Goal: Transaction & Acquisition: Purchase product/service

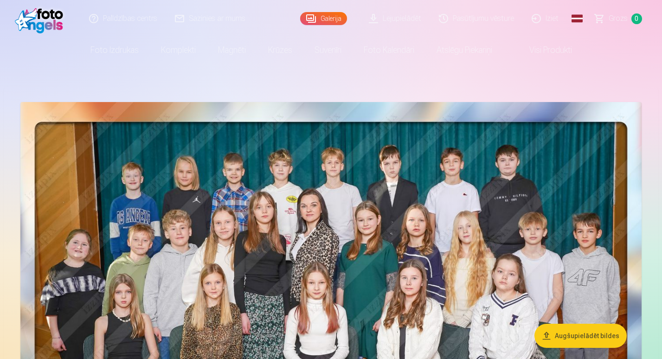
click at [0, 358] on nordpass-portal at bounding box center [0, 359] width 0 height 0
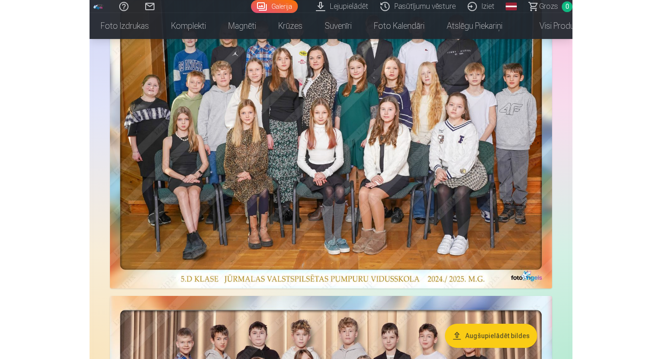
scroll to position [116, 0]
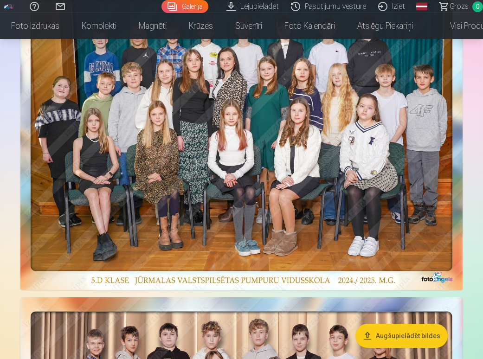
click at [340, 195] on img at bounding box center [241, 138] width 442 height 304
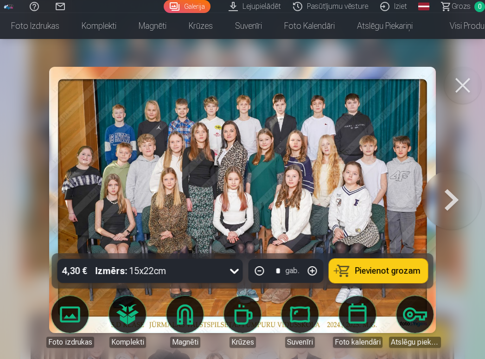
click at [461, 89] on button at bounding box center [462, 85] width 37 height 37
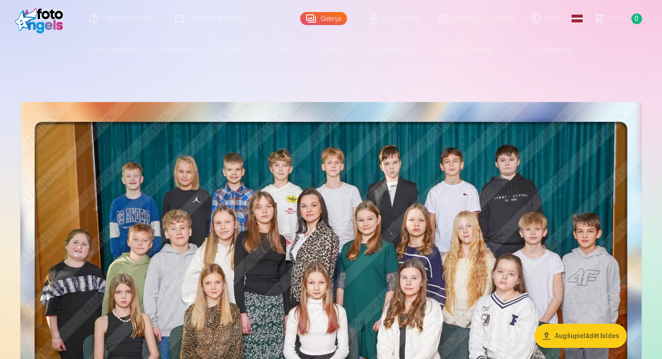
click at [420, 16] on link "Lejupielādēt" at bounding box center [395, 18] width 70 height 37
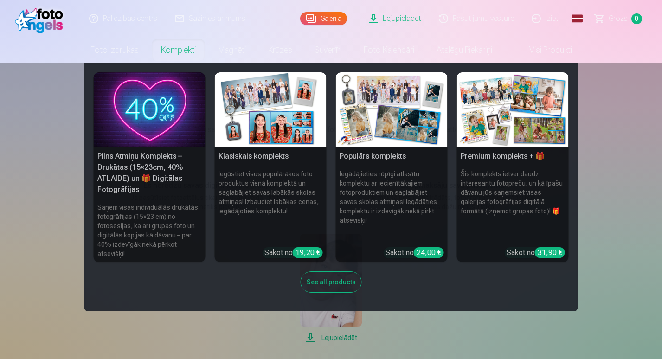
click at [178, 48] on link "Komplekti" at bounding box center [178, 50] width 57 height 26
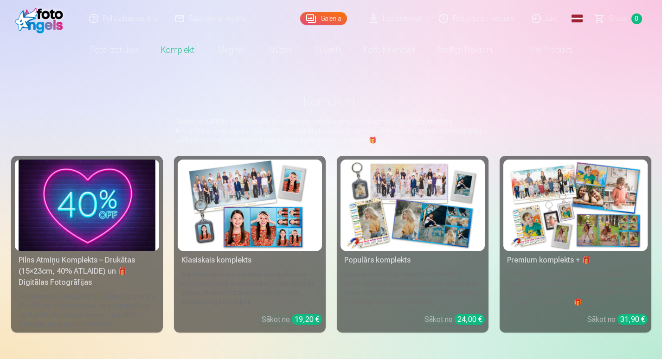
click at [550, 218] on img at bounding box center [575, 204] width 137 height 91
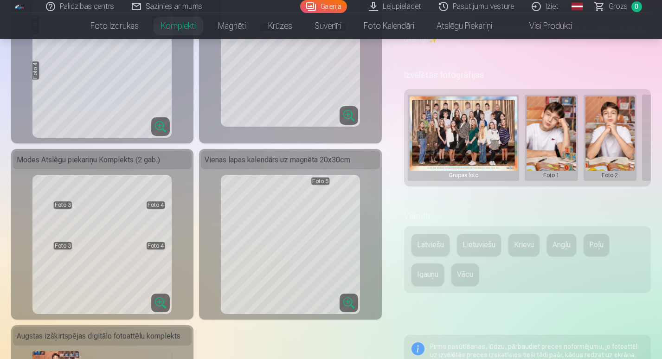
scroll to position [299, 0]
click at [430, 249] on button "Latviešu" at bounding box center [430, 245] width 38 height 22
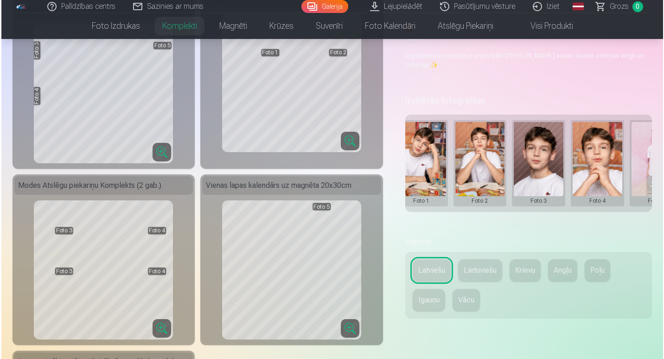
scroll to position [0, 165]
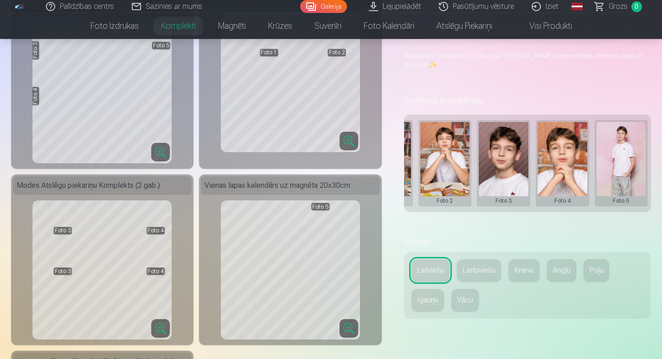
click at [626, 155] on button at bounding box center [621, 163] width 50 height 83
click at [624, 159] on button "Nomainiet foto" at bounding box center [620, 163] width 76 height 26
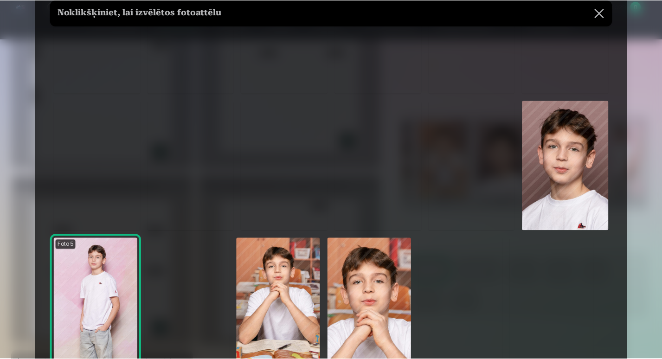
scroll to position [254, 0]
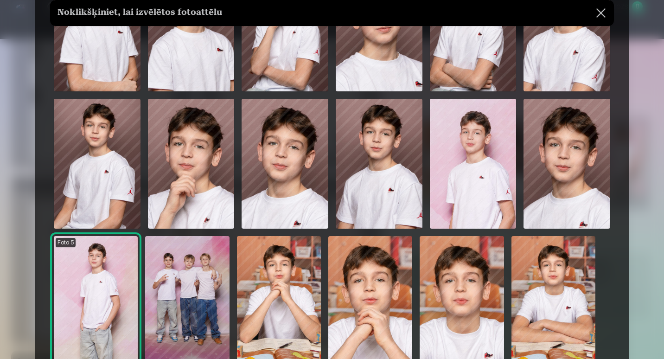
click at [500, 180] on img at bounding box center [473, 164] width 87 height 130
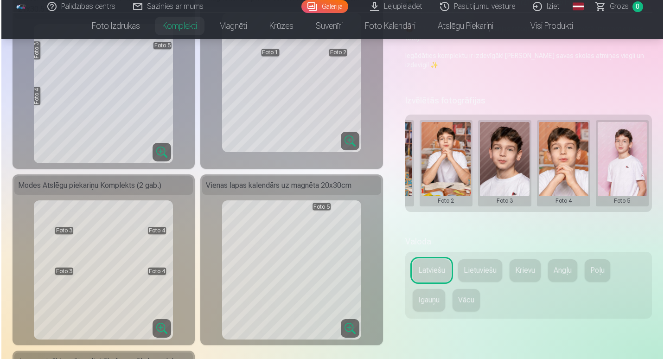
scroll to position [0, 0]
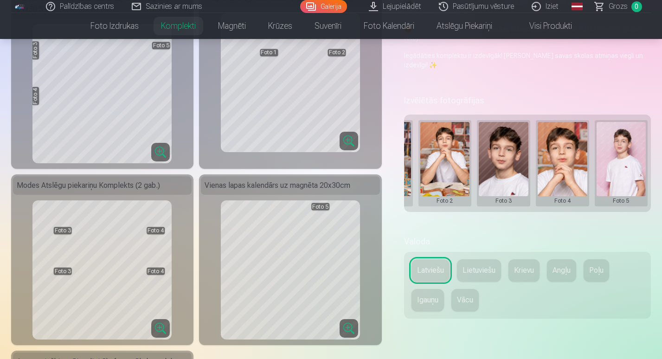
click at [620, 188] on button at bounding box center [621, 163] width 50 height 83
click at [614, 162] on button "Nomainiet foto" at bounding box center [620, 163] width 76 height 26
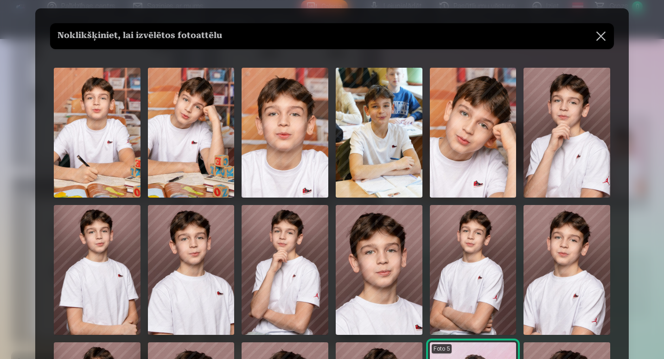
scroll to position [11, 0]
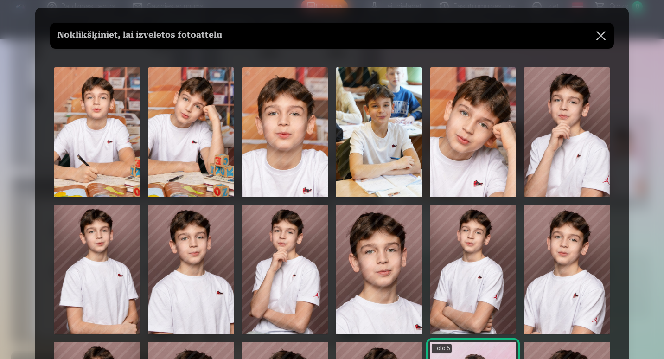
click at [490, 162] on img at bounding box center [473, 132] width 87 height 130
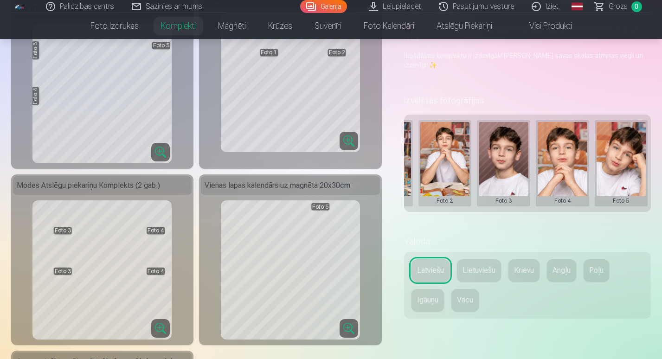
click at [617, 159] on button at bounding box center [621, 163] width 50 height 83
click at [614, 162] on button "Nomainiet foto" at bounding box center [620, 163] width 76 height 26
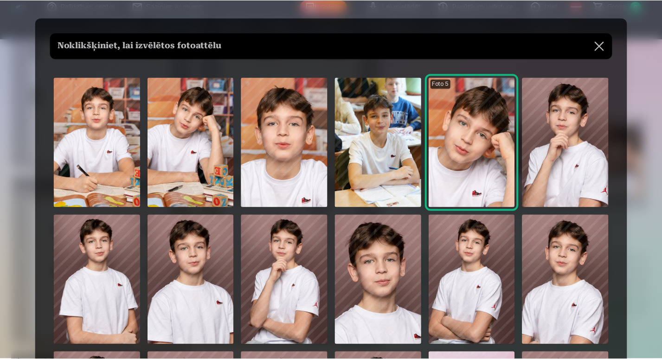
scroll to position [0, 0]
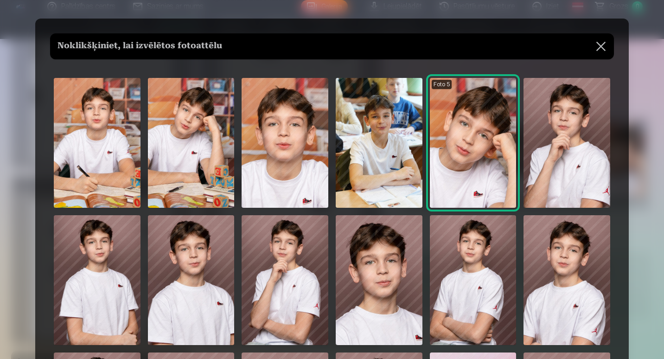
click at [602, 46] on button at bounding box center [601, 46] width 26 height 26
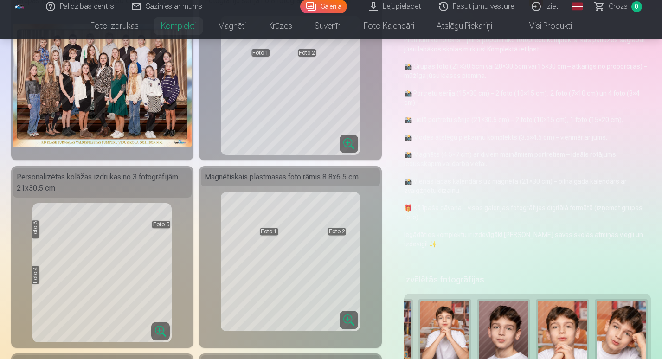
scroll to position [96, 0]
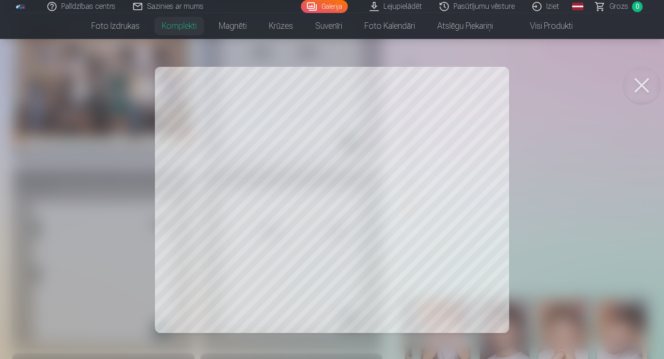
click at [644, 86] on button at bounding box center [641, 85] width 37 height 37
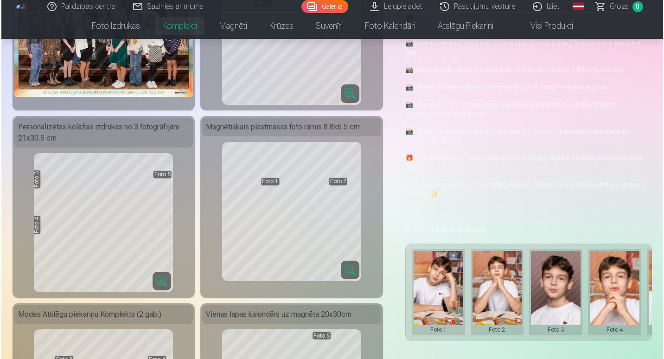
scroll to position [145, 0]
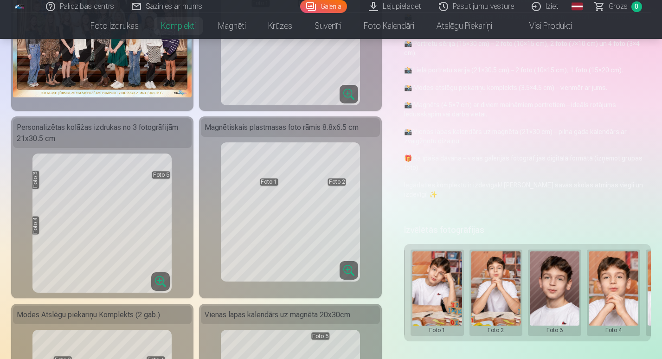
click at [619, 291] on button at bounding box center [613, 292] width 50 height 83
click at [616, 292] on button "Nomainiet foto" at bounding box center [613, 292] width 76 height 26
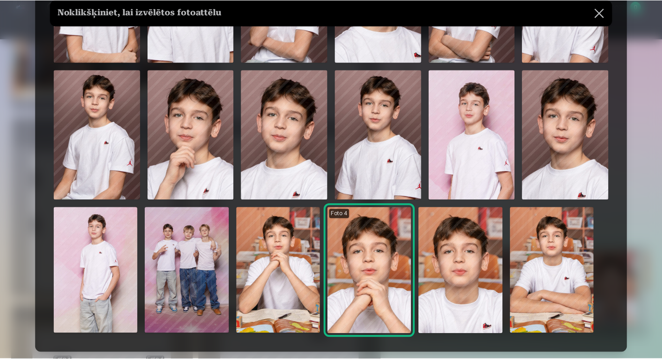
scroll to position [282, 0]
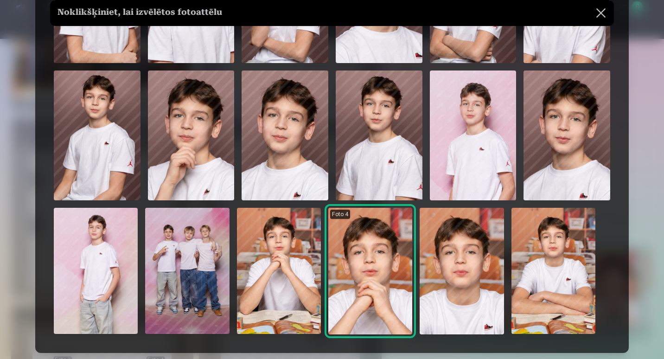
click at [480, 147] on img at bounding box center [473, 135] width 87 height 130
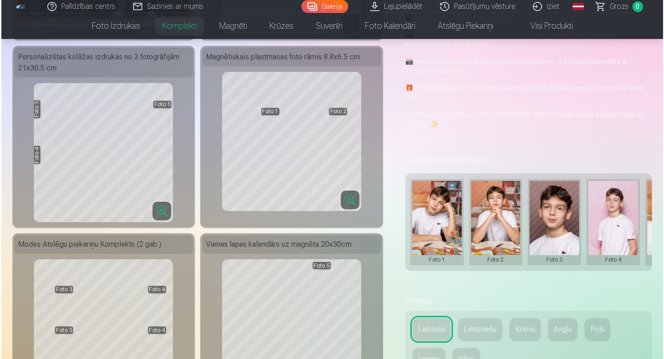
scroll to position [0, 165]
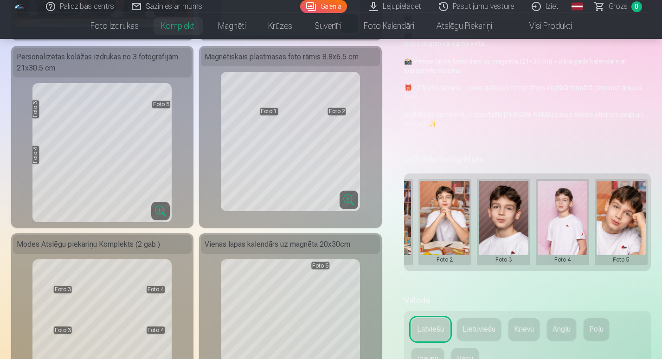
click at [618, 230] on button at bounding box center [621, 222] width 50 height 83
click at [616, 225] on button "Nomainiet foto" at bounding box center [620, 222] width 76 height 26
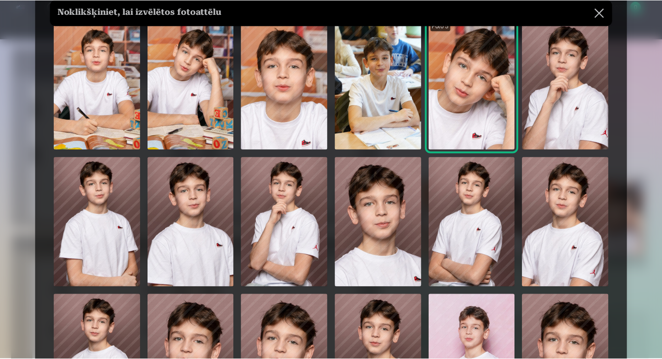
scroll to position [0, 0]
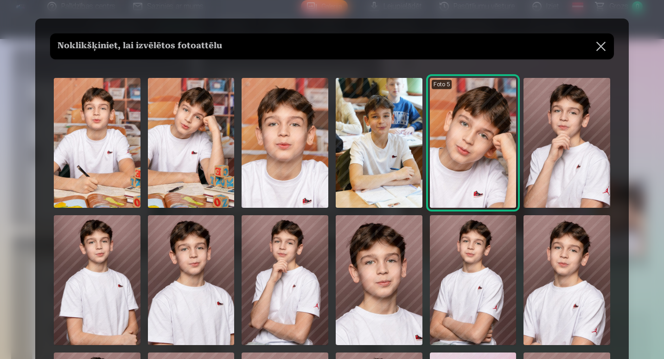
click at [600, 45] on button at bounding box center [601, 46] width 26 height 26
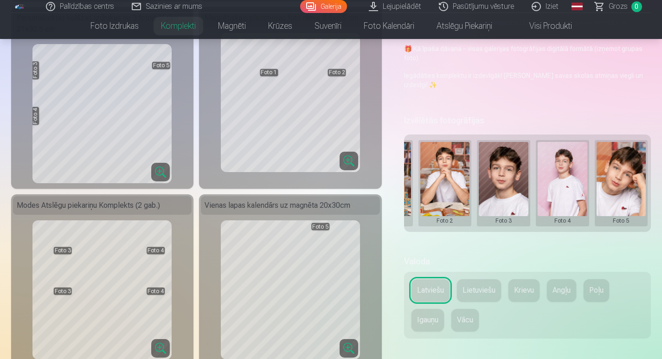
scroll to position [258, 0]
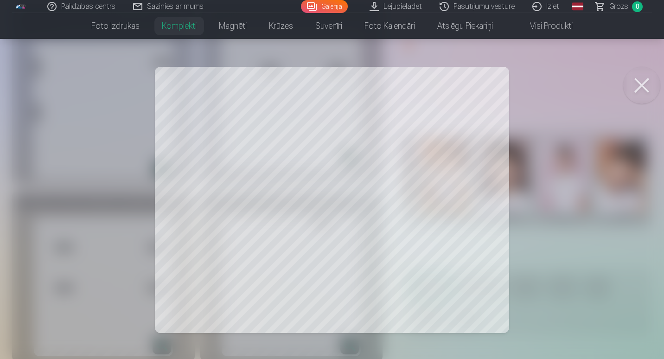
click at [639, 96] on button at bounding box center [641, 85] width 37 height 37
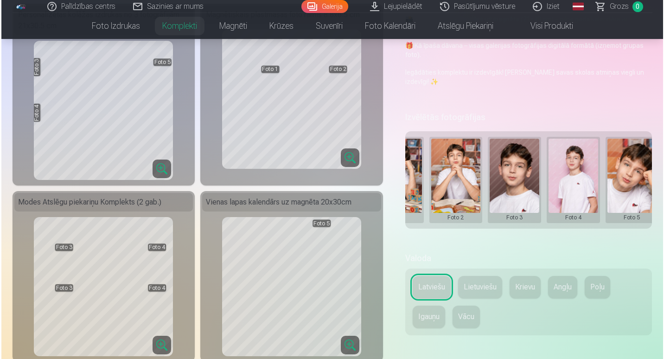
scroll to position [0, 165]
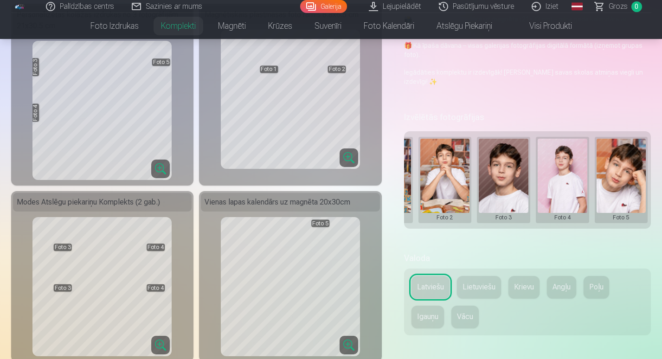
click at [560, 198] on button at bounding box center [562, 180] width 50 height 83
click at [628, 189] on div at bounding box center [331, 179] width 662 height 359
click at [627, 189] on button at bounding box center [621, 180] width 50 height 83
click at [624, 181] on button "Nomainiet foto" at bounding box center [620, 179] width 76 height 26
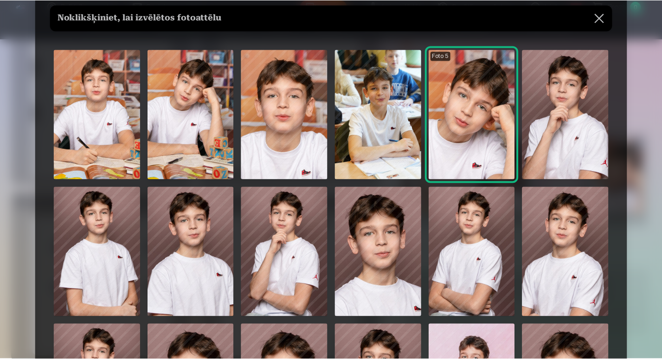
scroll to position [28, 0]
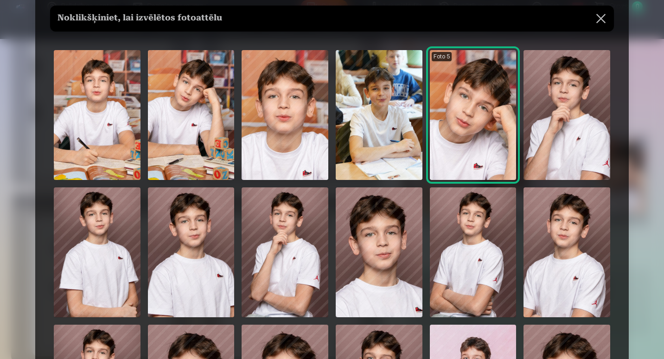
click at [284, 143] on img at bounding box center [285, 115] width 87 height 130
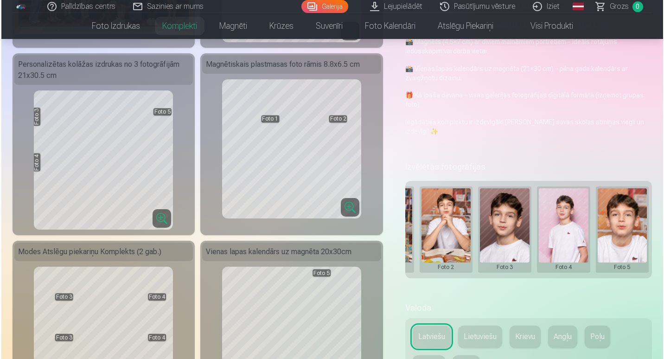
scroll to position [241, 0]
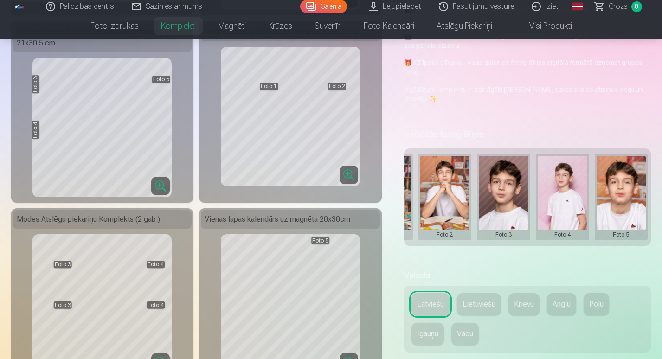
click at [621, 212] on button at bounding box center [621, 197] width 50 height 83
click at [630, 197] on button "Nomainiet foto" at bounding box center [620, 197] width 76 height 26
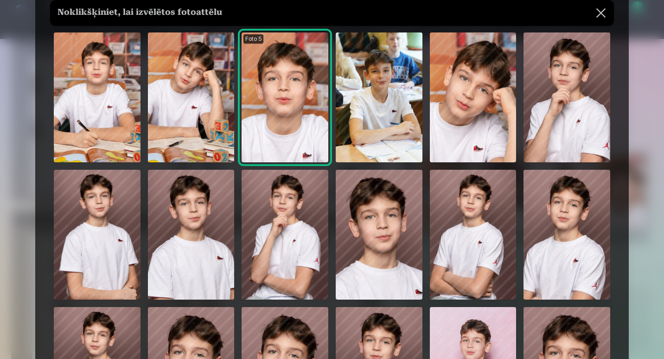
scroll to position [20, 0]
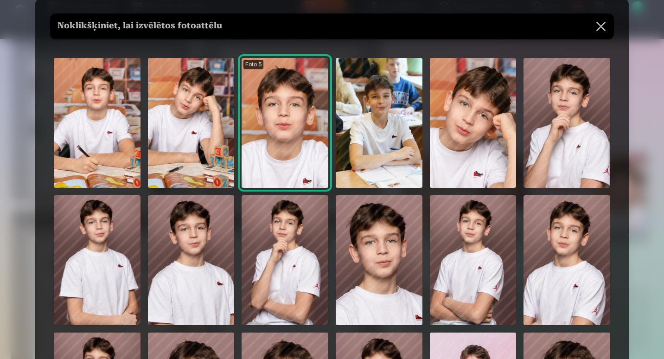
click at [480, 169] on img at bounding box center [473, 123] width 87 height 130
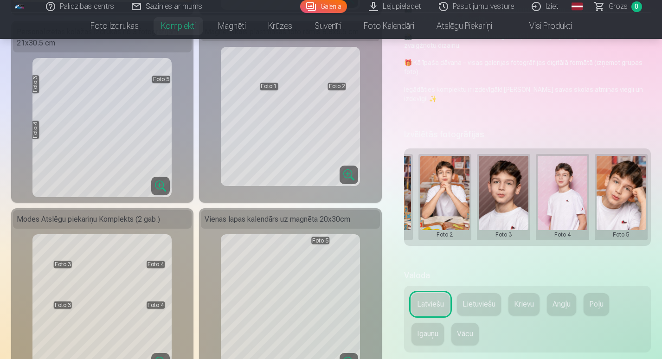
click at [566, 207] on button at bounding box center [562, 197] width 50 height 83
click at [564, 196] on button "Nomainiet foto" at bounding box center [562, 197] width 76 height 26
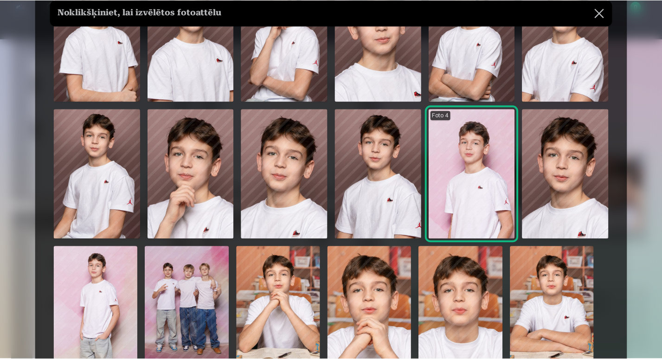
scroll to position [300, 0]
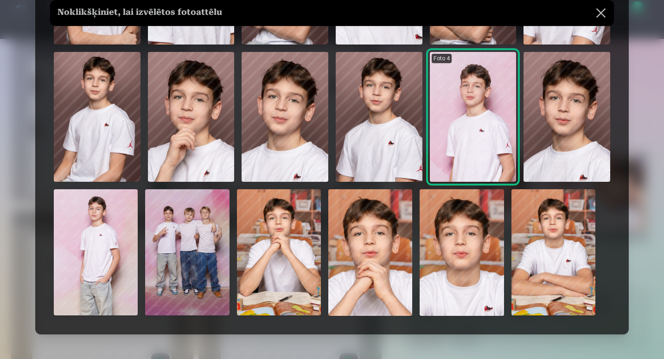
click at [607, 16] on button at bounding box center [601, 13] width 26 height 26
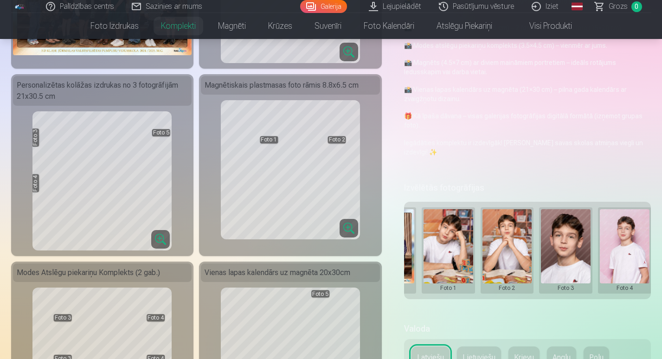
scroll to position [188, 0]
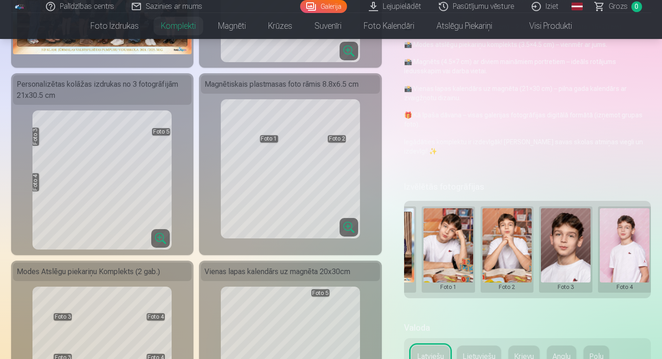
click at [510, 259] on button at bounding box center [507, 249] width 50 height 83
click at [511, 251] on button "Nomainiet foto" at bounding box center [507, 249] width 76 height 26
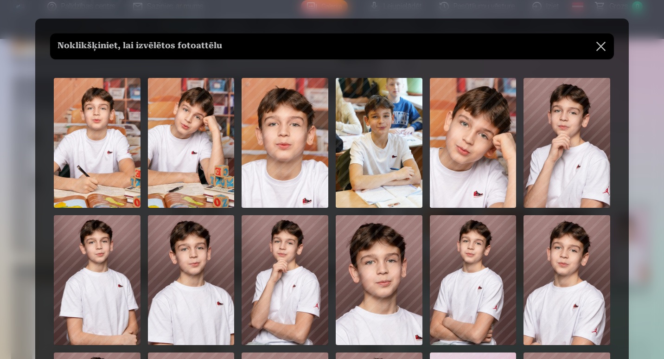
click at [605, 45] on button at bounding box center [601, 46] width 26 height 26
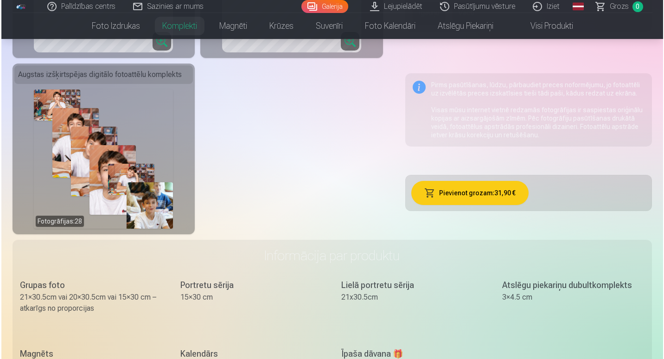
scroll to position [561, 0]
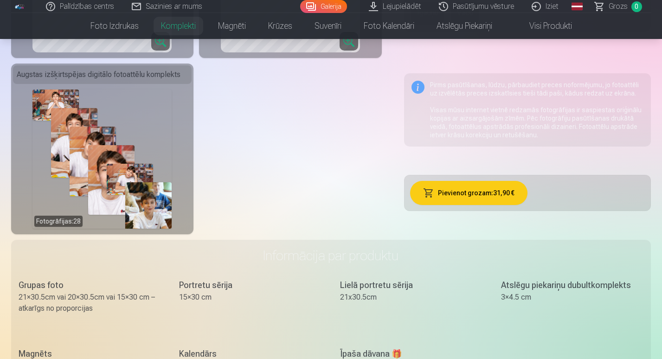
click at [484, 192] on button "Pievienot grozam : 31,90 €" at bounding box center [468, 193] width 117 height 24
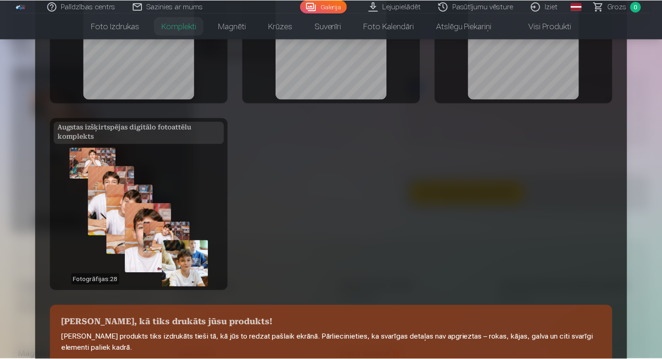
scroll to position [341, 0]
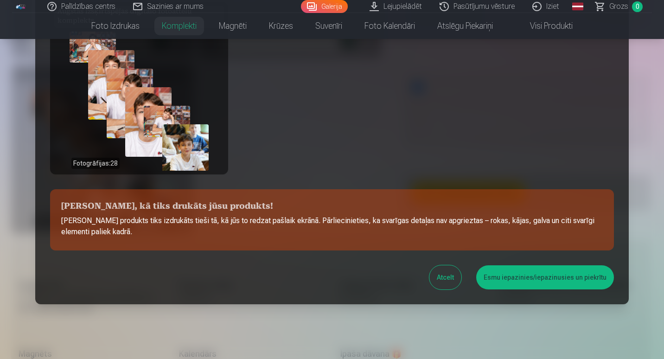
click at [547, 282] on button "Esmu iepazinies/iepazinusies un piekrītu" at bounding box center [545, 277] width 138 height 24
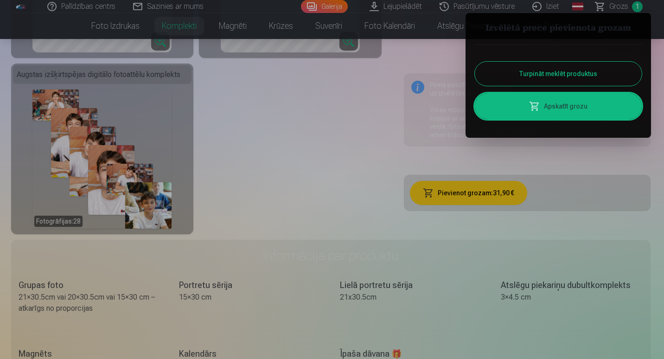
click at [615, 227] on div at bounding box center [332, 179] width 664 height 359
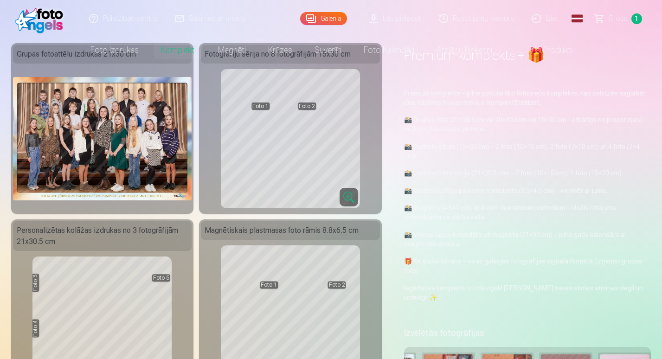
scroll to position [0, 0]
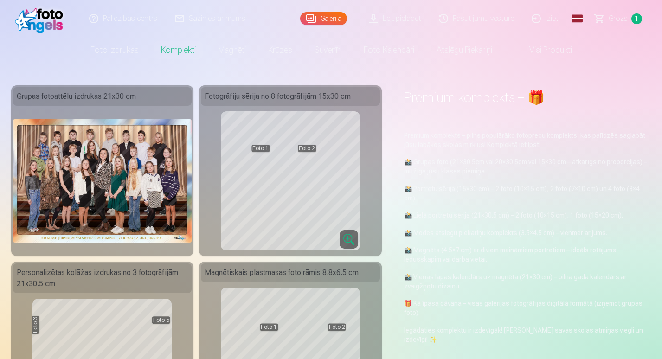
click at [140, 180] on img at bounding box center [102, 180] width 179 height 123
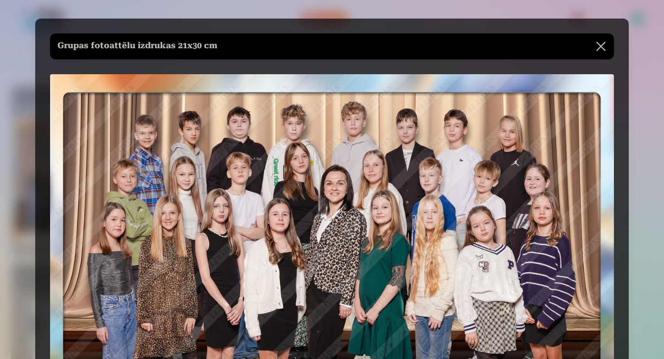
click at [598, 42] on button at bounding box center [601, 46] width 26 height 26
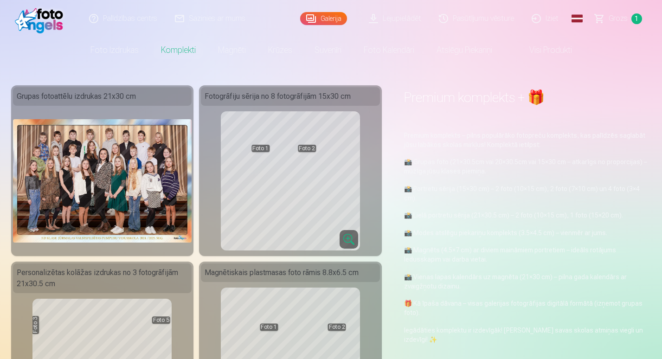
click at [107, 207] on img at bounding box center [102, 180] width 179 height 123
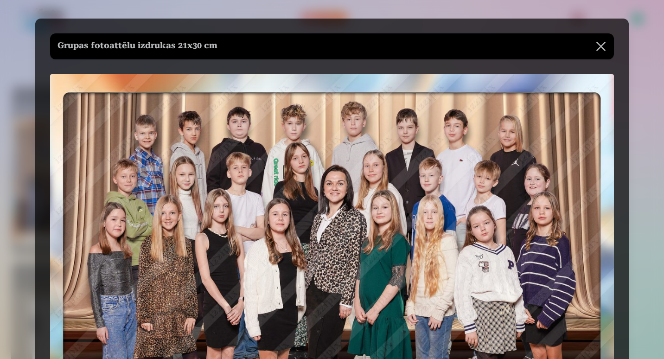
click at [608, 47] on button at bounding box center [601, 46] width 26 height 26
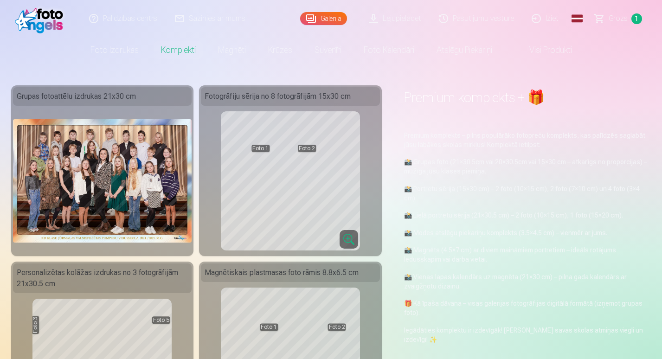
click at [324, 21] on link "Galerija" at bounding box center [323, 18] width 47 height 13
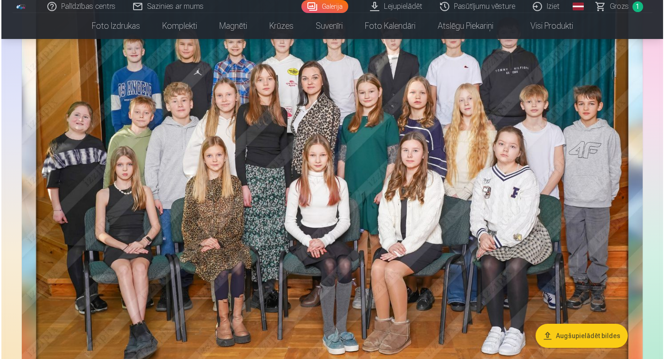
scroll to position [123, 0]
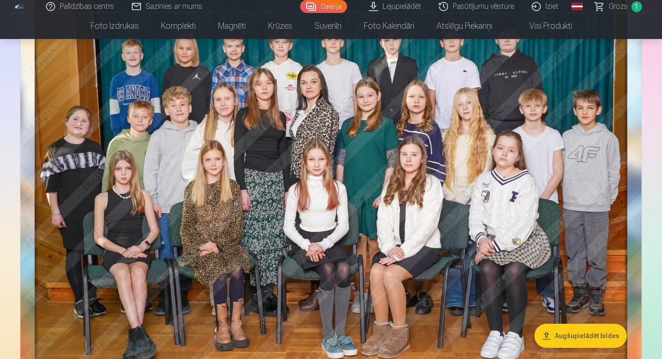
click at [574, 252] on img at bounding box center [330, 192] width 621 height 427
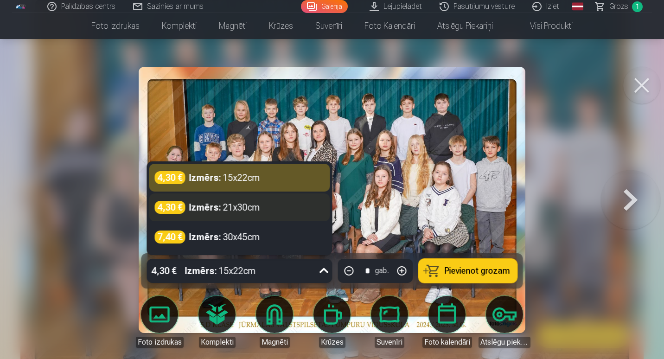
click at [273, 204] on div "4,30 € Izmērs : 21x30cm" at bounding box center [240, 207] width 170 height 13
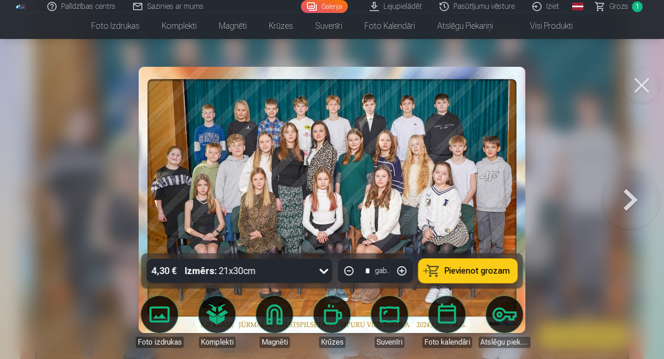
click at [477, 268] on span "Pievienot grozam" at bounding box center [477, 271] width 65 height 8
click at [621, 1] on span "Grozs" at bounding box center [618, 6] width 19 height 11
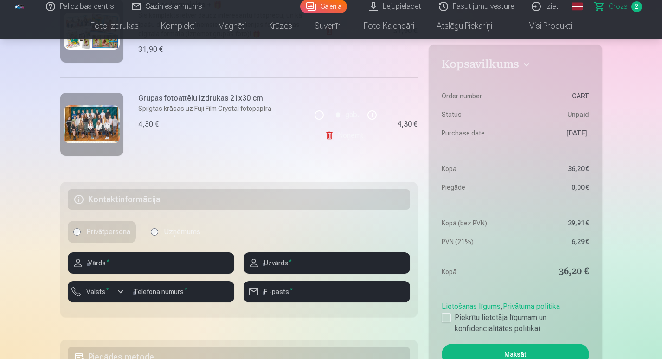
scroll to position [250, 0]
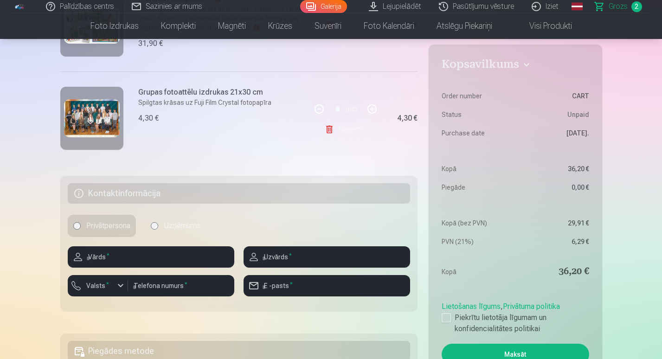
click at [164, 223] on label "Uzņēmums" at bounding box center [175, 226] width 61 height 22
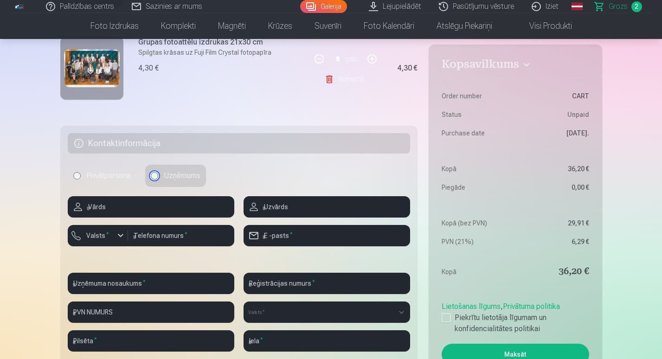
scroll to position [300, 0]
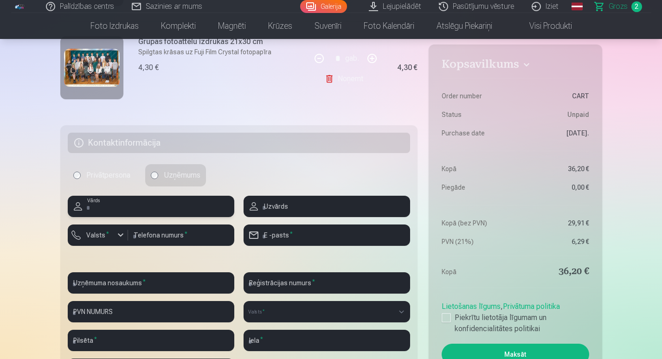
click at [114, 204] on input "text" at bounding box center [151, 206] width 166 height 21
type input "******"
type input "**********"
type input "********"
type input "**********"
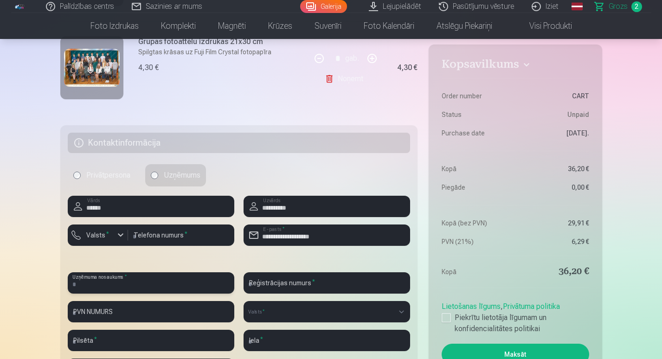
type input "**********"
select select "******"
type input "****"
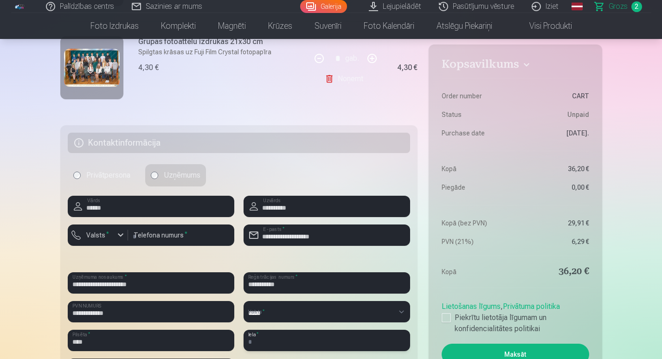
type input "**********"
type input "*******"
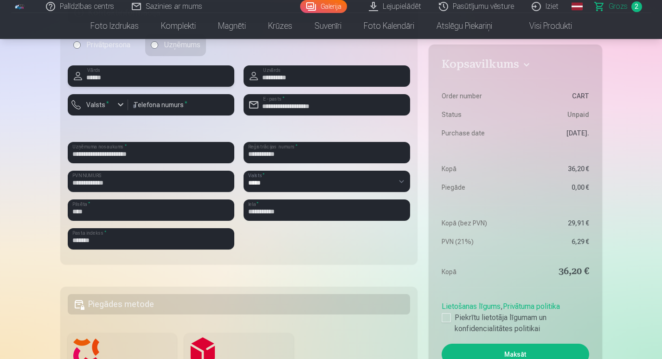
scroll to position [426, 0]
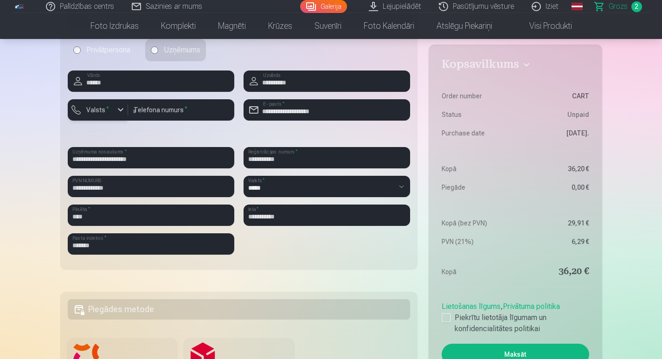
click at [95, 101] on button "Valsts *" at bounding box center [98, 109] width 60 height 21
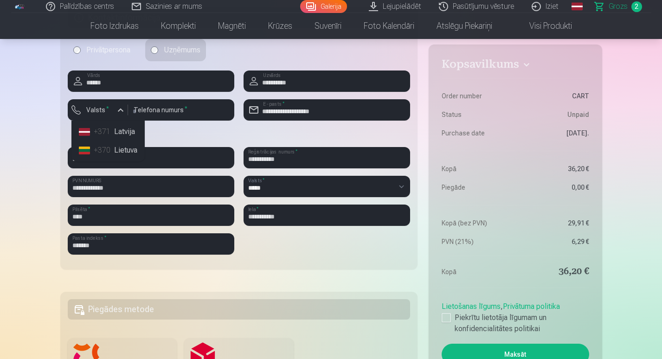
click at [111, 132] on div "+371" at bounding box center [103, 131] width 19 height 11
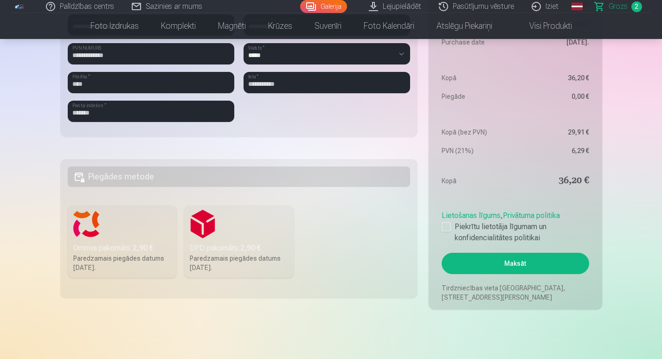
scroll to position [559, 0]
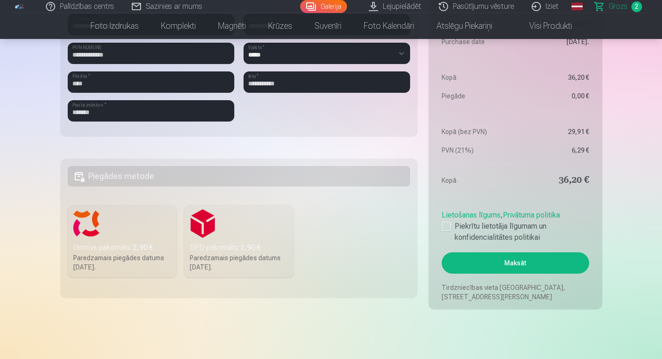
click at [107, 178] on h5 "Piegādes metode" at bounding box center [239, 176] width 343 height 20
click at [102, 240] on label "Omniva pakomāts : 2,90 € Paredzamais piegādes datums [DATE]." at bounding box center [122, 241] width 109 height 72
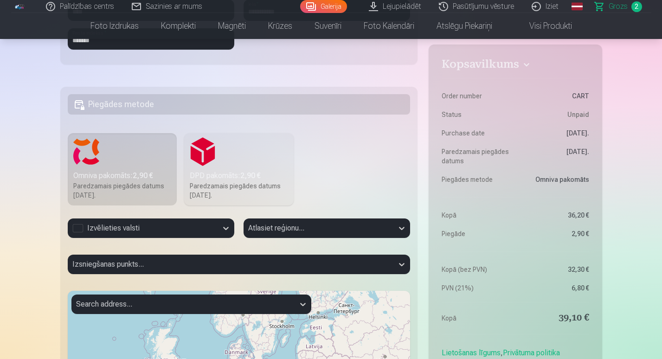
click at [271, 165] on label "DPD pakomāts : 2,90 € Paredzamais piegādes datums 13.09.2025." at bounding box center [238, 169] width 109 height 72
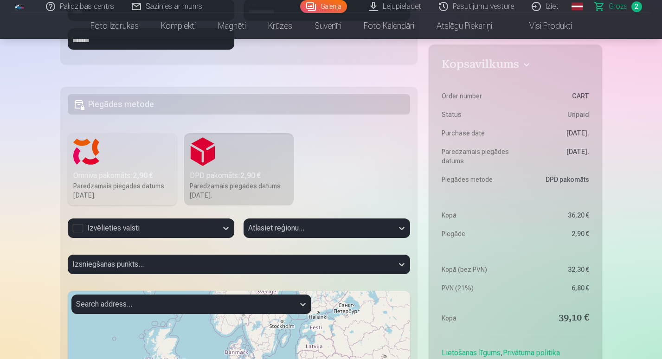
click at [117, 172] on div "Omniva pakomāts : 2,90 €" at bounding box center [122, 175] width 98 height 11
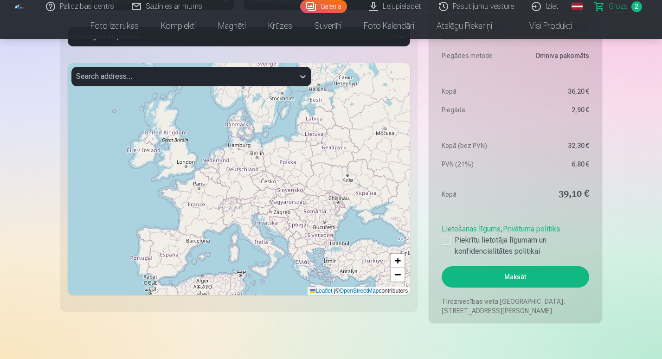
scroll to position [865, 0]
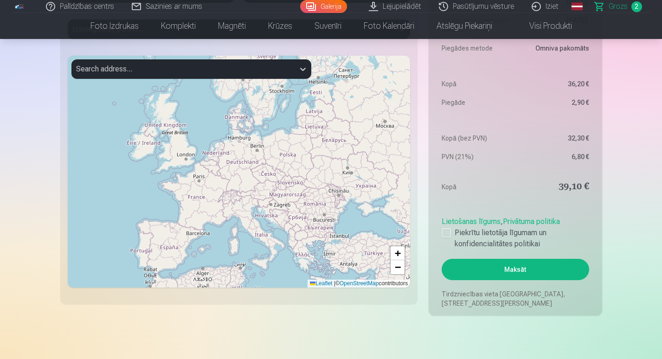
click at [443, 232] on div at bounding box center [445, 232] width 9 height 9
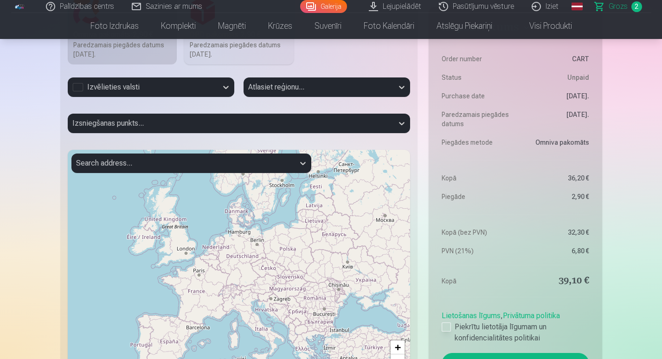
scroll to position [760, 0]
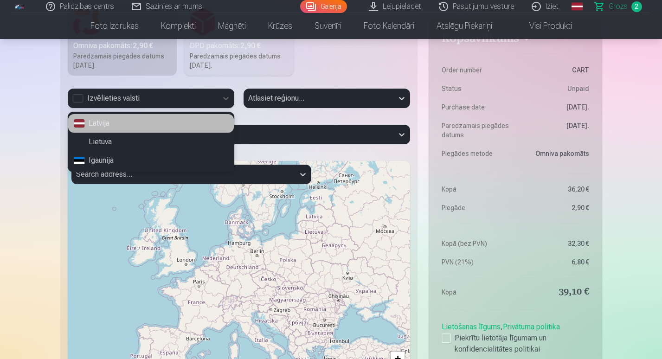
click at [107, 119] on div "Latvija" at bounding box center [150, 123] width 165 height 19
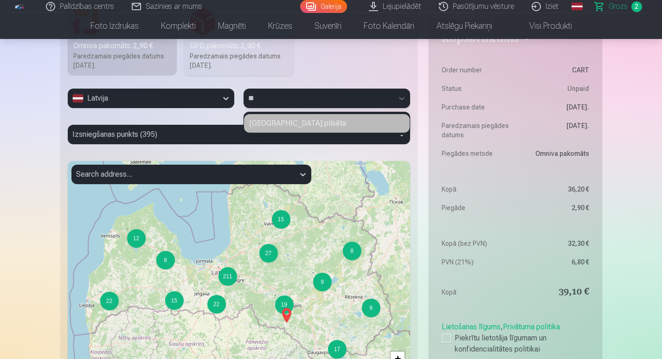
type input "***"
click at [291, 124] on div "[GEOGRAPHIC_DATA] pilsēta" at bounding box center [326, 123] width 165 height 19
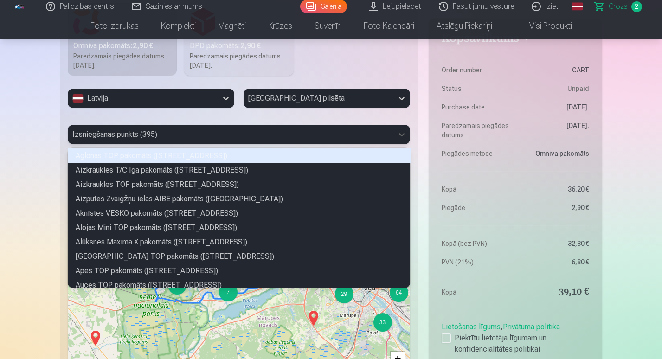
scroll to position [137, 339]
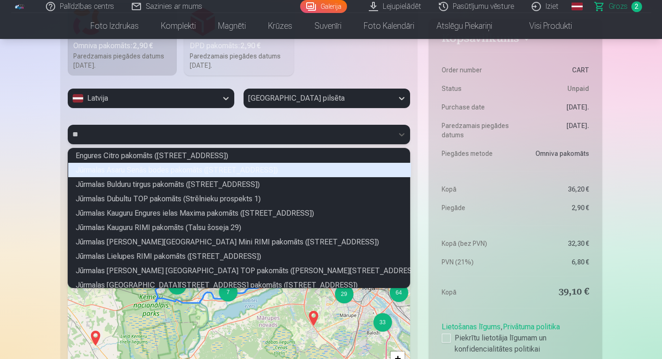
type input "*"
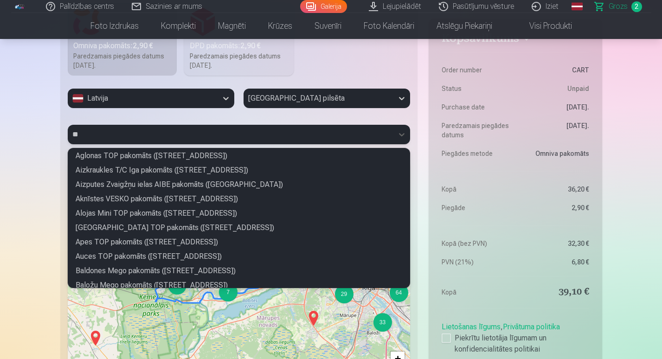
type input "*"
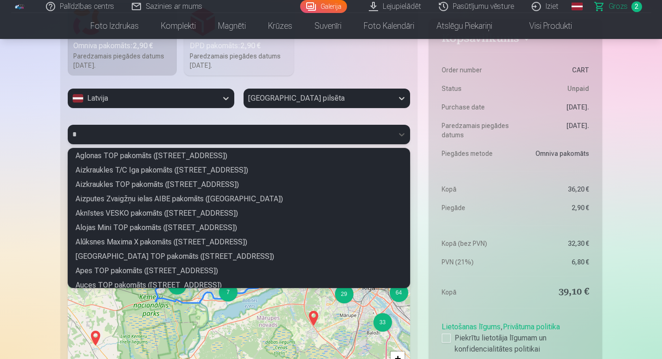
scroll to position [3, 3]
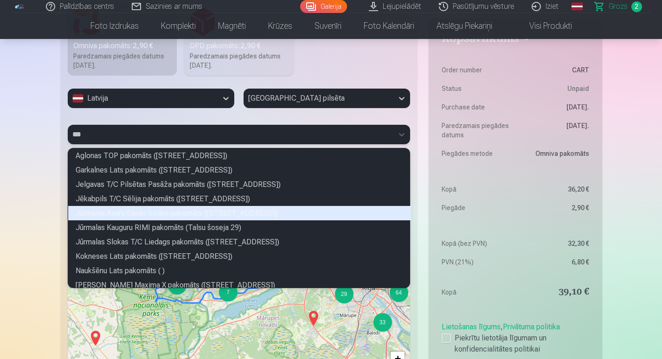
type input "****"
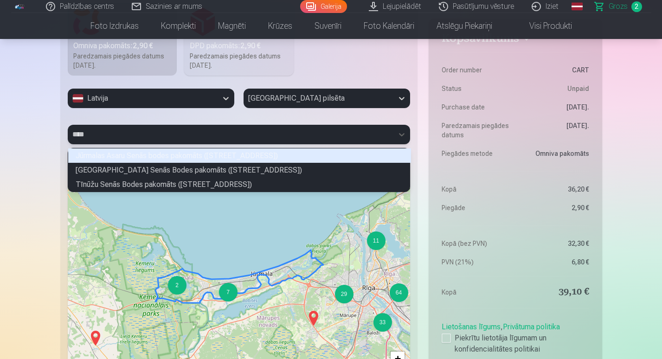
scroll to position [41, 339]
click at [304, 158] on div "Jūrmalas Asaru Senās bodes pakomāts ([STREET_ADDRESS])" at bounding box center [239, 155] width 343 height 14
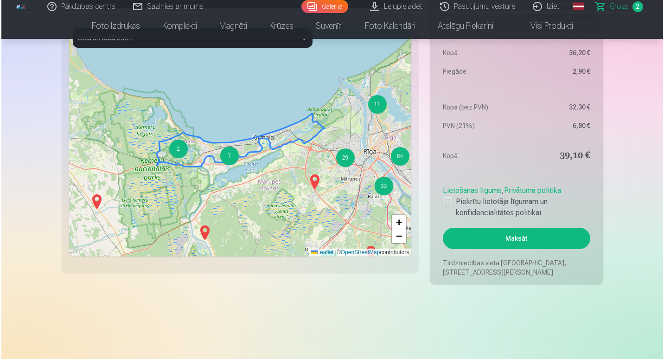
scroll to position [892, 0]
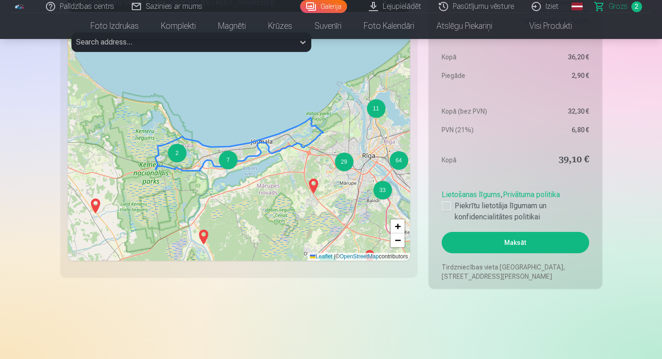
click at [560, 243] on button "Maksāt" at bounding box center [514, 242] width 147 height 21
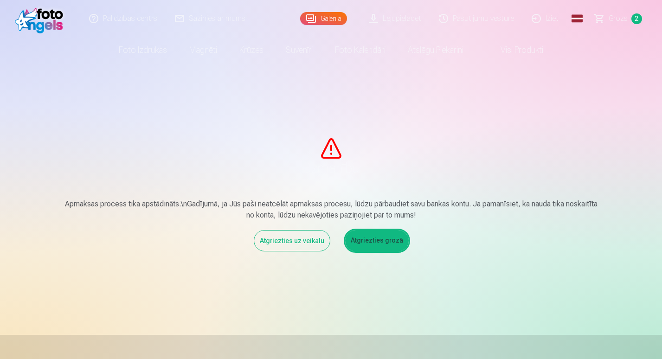
click at [359, 244] on link "Atgriezties grozā" at bounding box center [377, 240] width 64 height 21
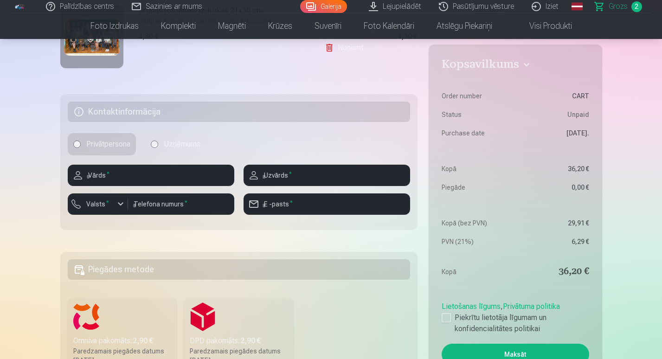
scroll to position [332, 0]
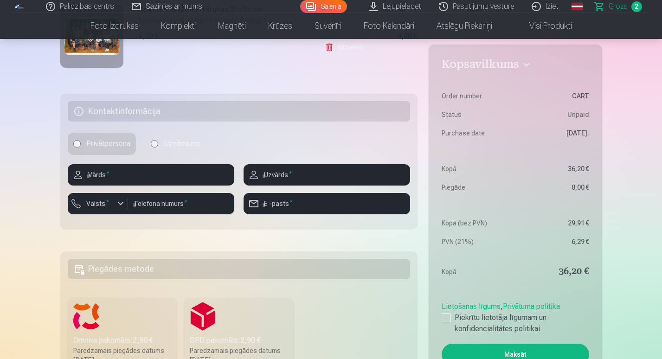
click at [168, 143] on label "Uzņēmums" at bounding box center [175, 144] width 61 height 22
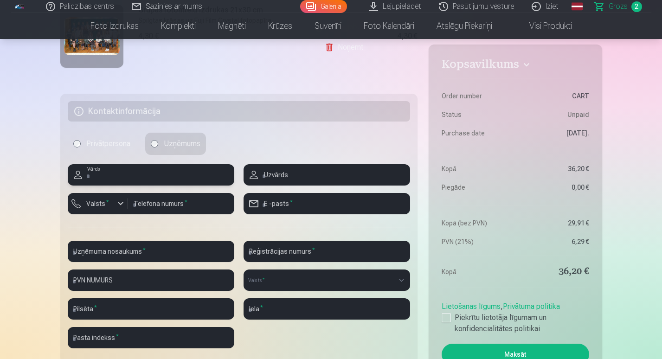
click at [150, 177] on input "text" at bounding box center [151, 174] width 166 height 21
type input "******"
type input "**********"
type input "********"
type input "**********"
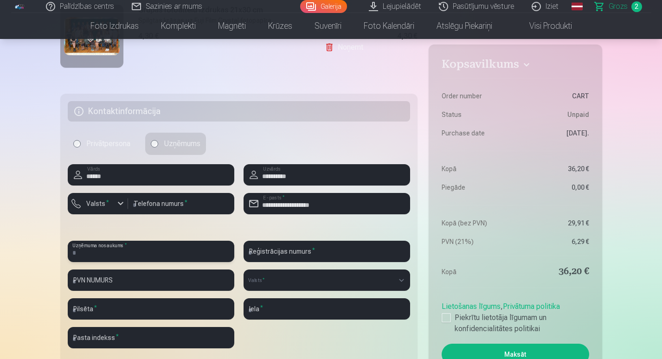
type input "**********"
select select "******"
type input "****"
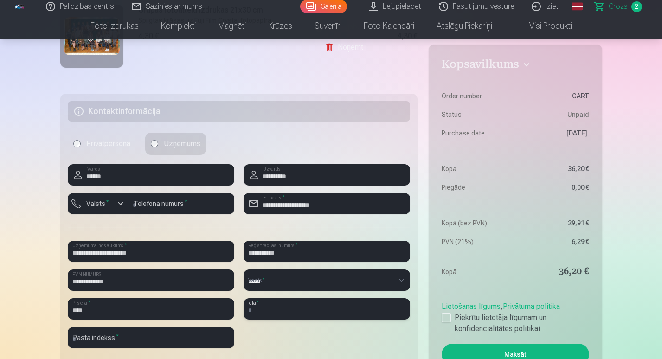
type input "**********"
type input "*******"
click at [101, 207] on label "Valsts *" at bounding box center [98, 203] width 30 height 9
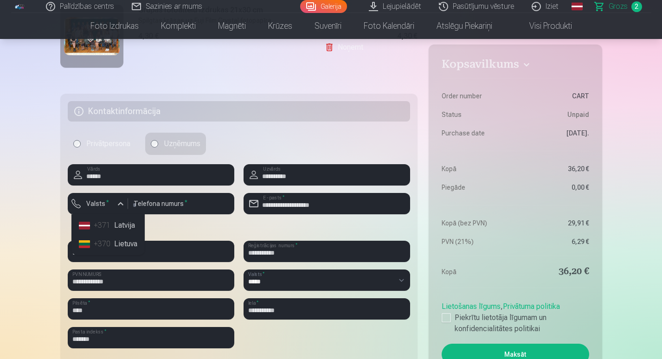
click at [102, 218] on li "+371 Latvija" at bounding box center [108, 225] width 66 height 19
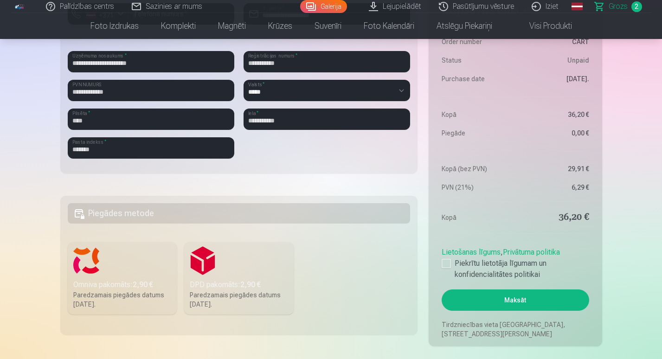
scroll to position [522, 0]
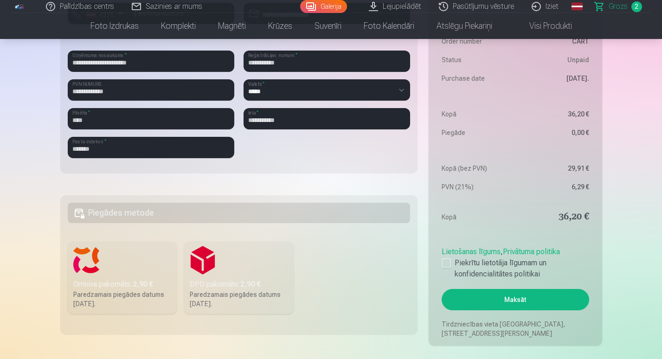
click at [80, 257] on label "Omniva pakomāts : 2,90 € Paredzamais piegādes datums [DATE]." at bounding box center [122, 278] width 109 height 72
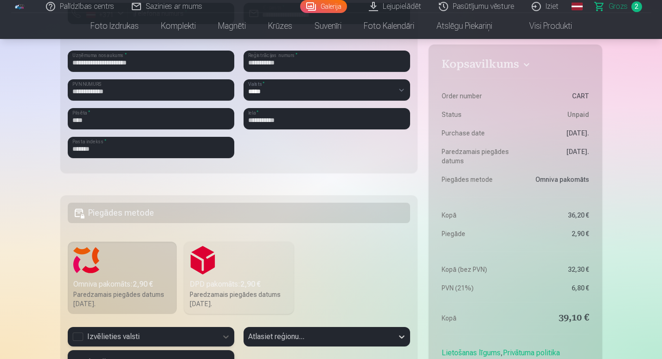
scroll to position [577, 0]
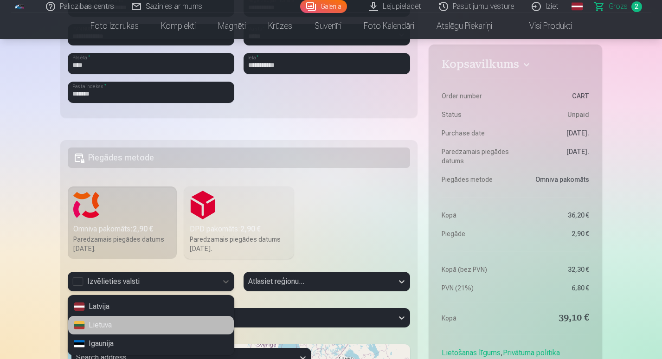
click at [94, 291] on div "3 results available. Use Up and Down to choose options, press Enter to select t…" at bounding box center [151, 281] width 166 height 19
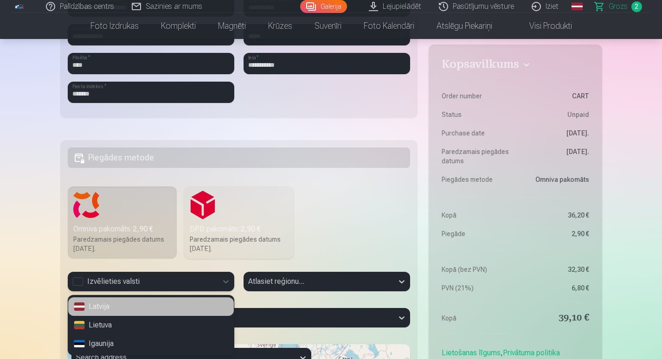
click at [102, 313] on div "Latvija" at bounding box center [150, 306] width 165 height 19
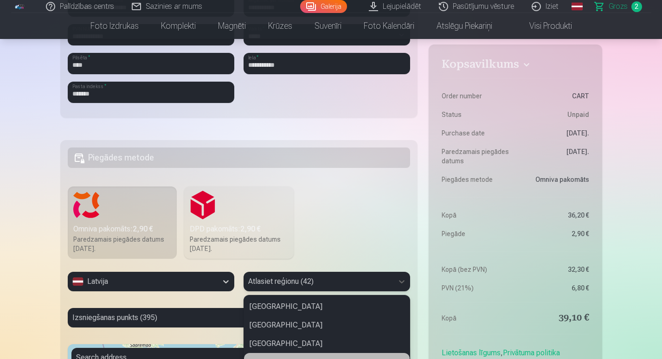
scroll to position [657, 0]
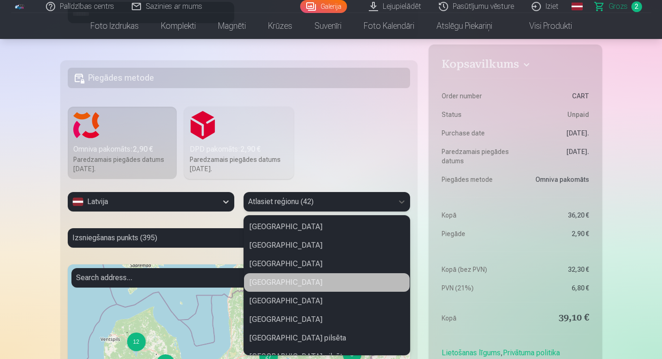
click at [277, 211] on div "42 results available. Use Up and Down to choose options, press Enter to select …" at bounding box center [326, 201] width 166 height 19
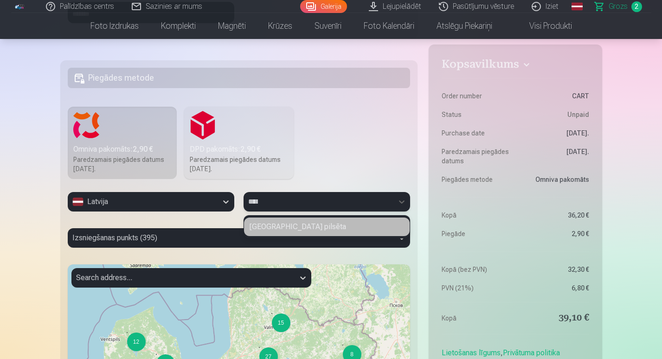
type input "*****"
click at [285, 233] on div "[GEOGRAPHIC_DATA] pilsēta" at bounding box center [326, 226] width 165 height 19
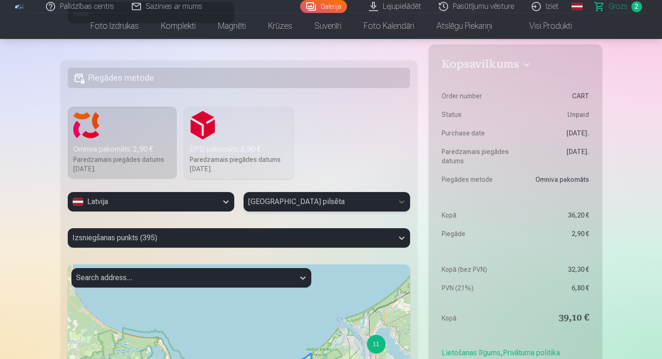
scroll to position [693, 0]
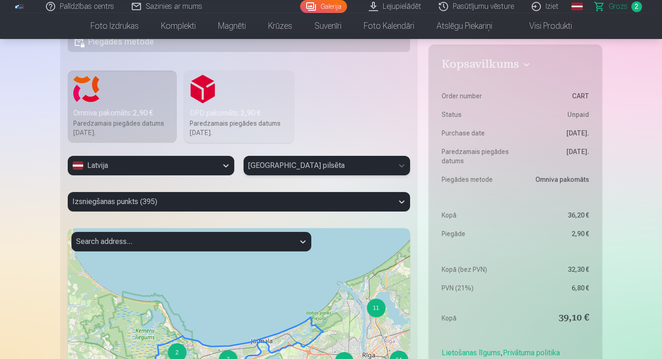
click at [256, 211] on div "Izsniegšanas punkts (395)" at bounding box center [239, 201] width 343 height 19
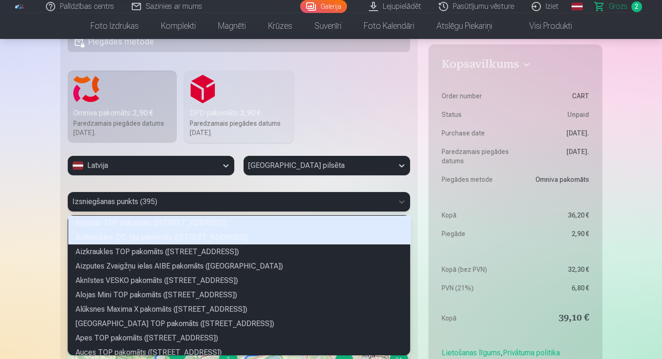
scroll to position [137, 339]
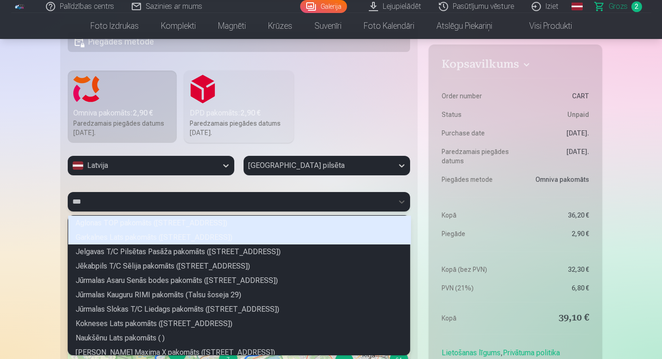
type input "****"
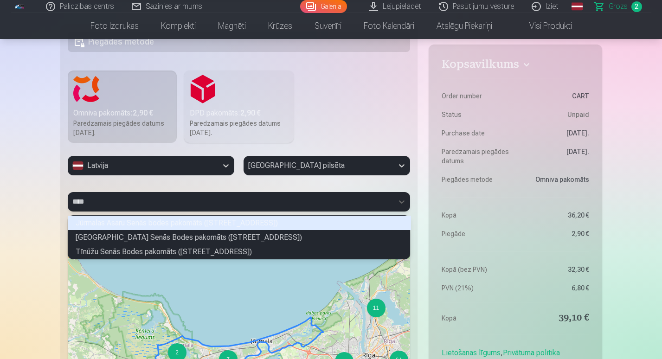
click at [274, 220] on div "Jūrmalas Asaru Senās bodes pakomāts ([STREET_ADDRESS])" at bounding box center [239, 223] width 343 height 14
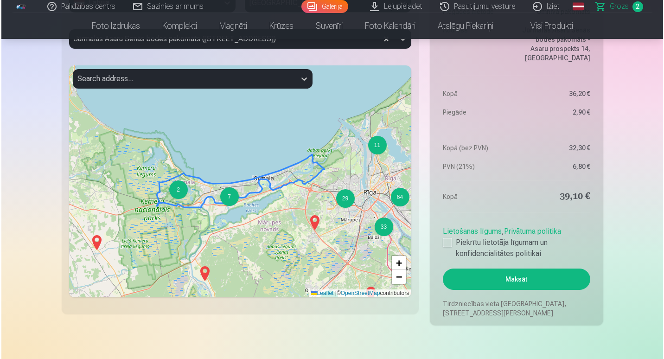
scroll to position [859, 0]
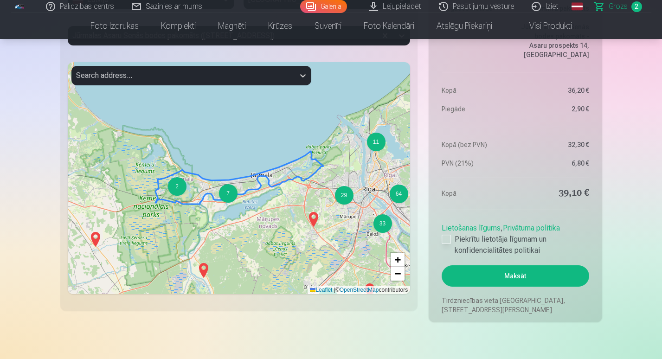
click at [445, 237] on div at bounding box center [445, 239] width 9 height 9
click at [493, 279] on button "Maksāt" at bounding box center [514, 275] width 147 height 21
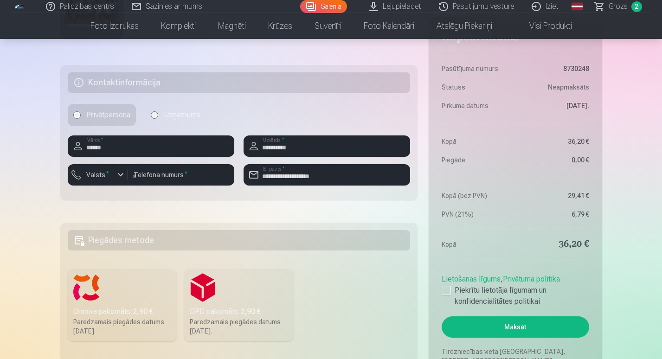
scroll to position [284, 0]
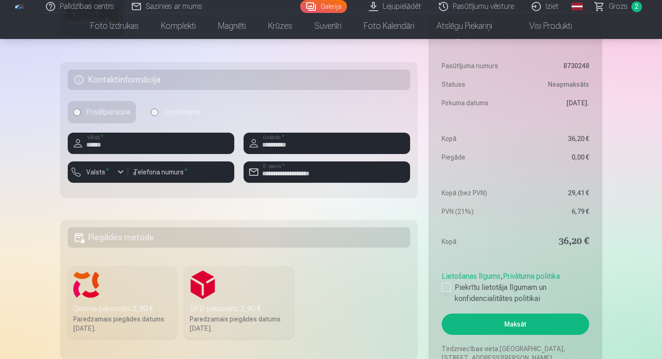
click at [452, 288] on label "Piekrītu lietotāja līgumam un konfidencialitātes politikai" at bounding box center [514, 293] width 147 height 22
click at [179, 101] on label "Uzņēmums" at bounding box center [175, 112] width 61 height 22
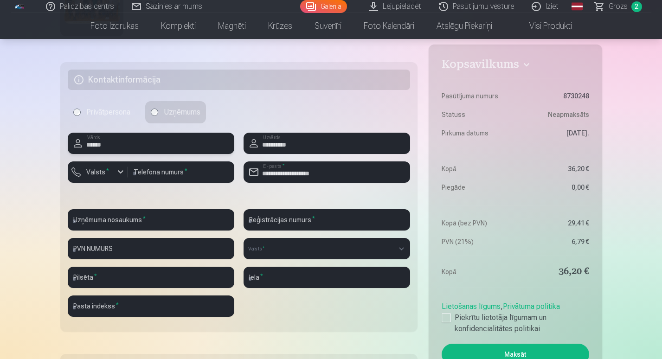
click at [130, 148] on input "******" at bounding box center [151, 143] width 166 height 21
click at [14, 210] on div "Palīdzības centrs Sazinies ar mums Galerija Lejupielādēt Pasūtījumu vēsture Izi…" at bounding box center [331, 259] width 662 height 1087
click at [156, 141] on input "******" at bounding box center [151, 143] width 166 height 21
click at [110, 107] on label "Privātpersona" at bounding box center [102, 112] width 68 height 22
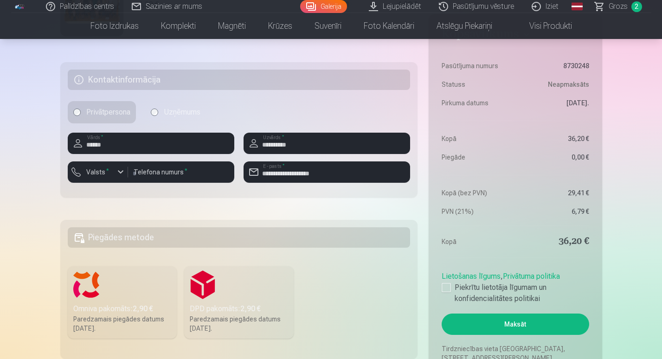
click at [186, 105] on label "Uzņēmums" at bounding box center [175, 112] width 61 height 22
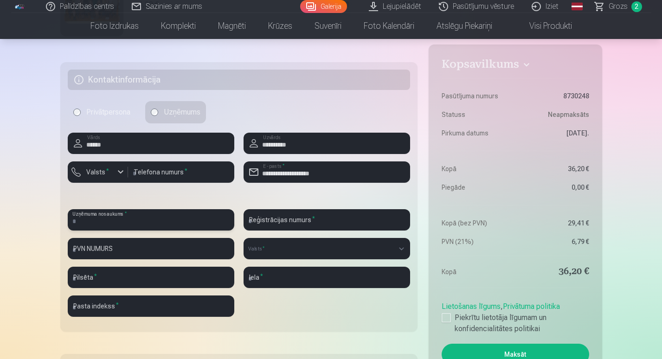
click at [147, 218] on input "text" at bounding box center [151, 219] width 166 height 21
type input "**********"
select select "******"
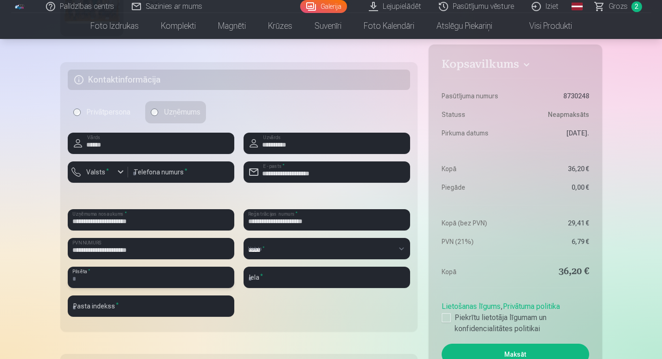
type input "****"
type input "**********"
type input "*******"
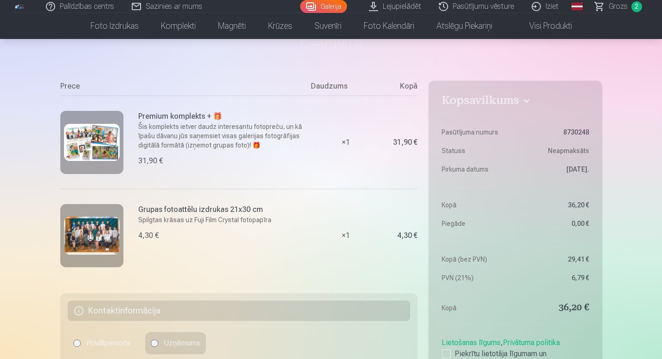
scroll to position [0, 0]
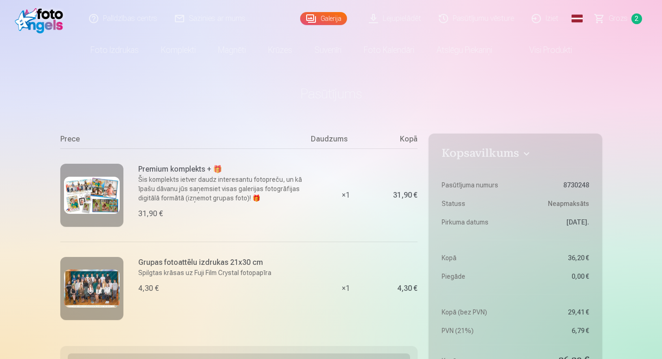
click at [624, 22] on span "Grozs" at bounding box center [617, 18] width 19 height 11
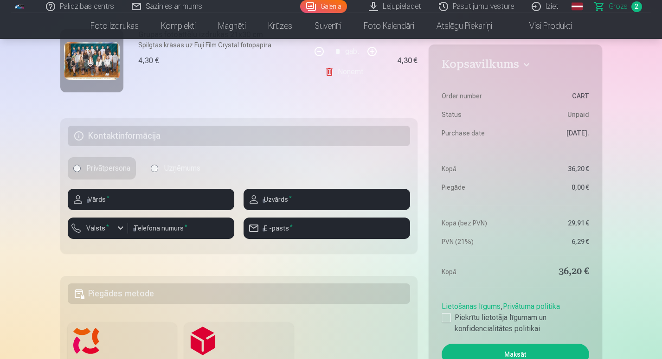
scroll to position [312, 0]
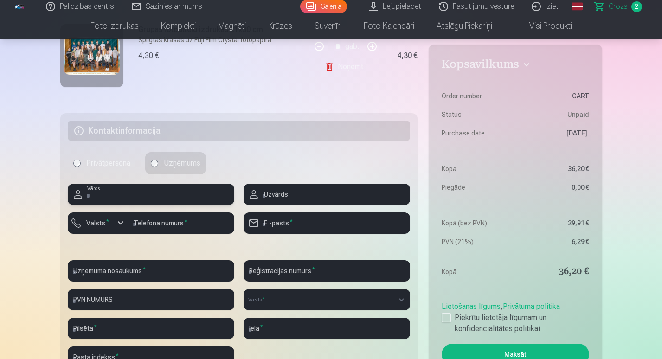
click at [125, 196] on input "text" at bounding box center [151, 194] width 166 height 21
type input "******"
type input "**********"
type input "********"
type input "**********"
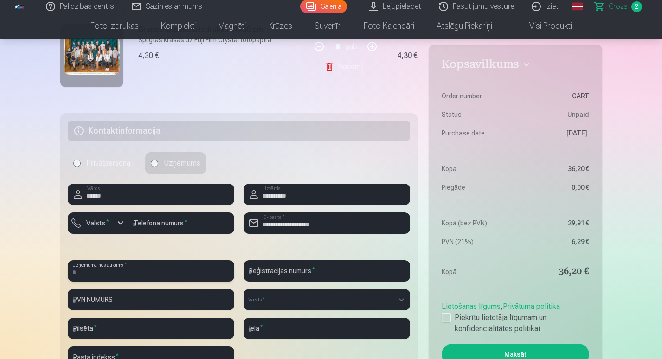
type input "**********"
select select "******"
type input "****"
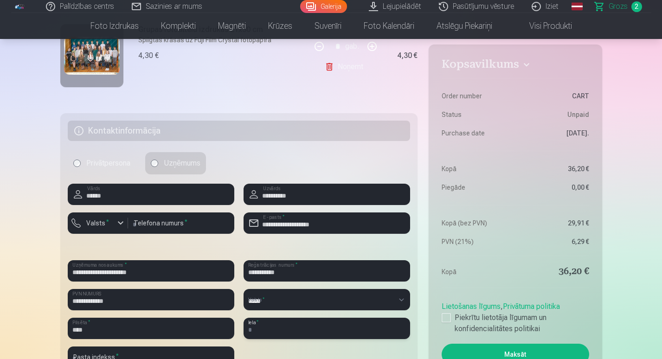
type input "**********"
type input "*******"
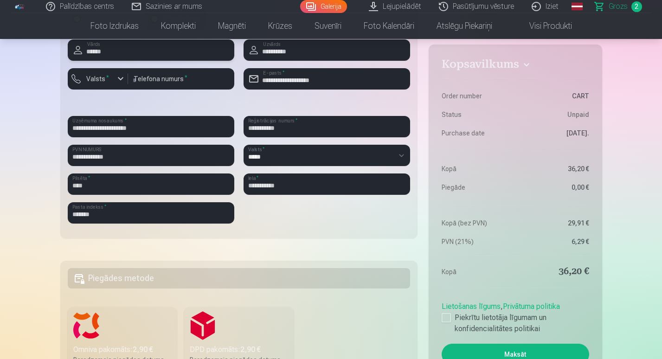
scroll to position [461, 0]
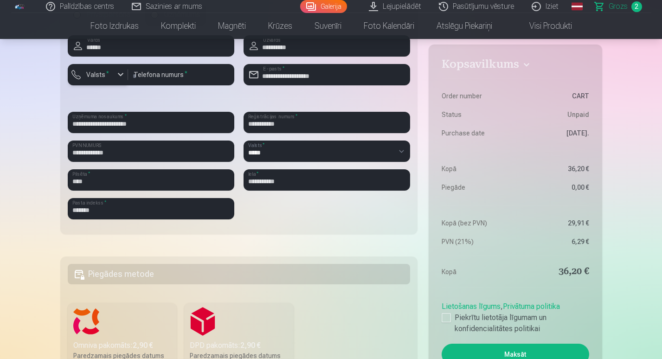
click at [108, 76] on label "Valsts *" at bounding box center [98, 74] width 30 height 9
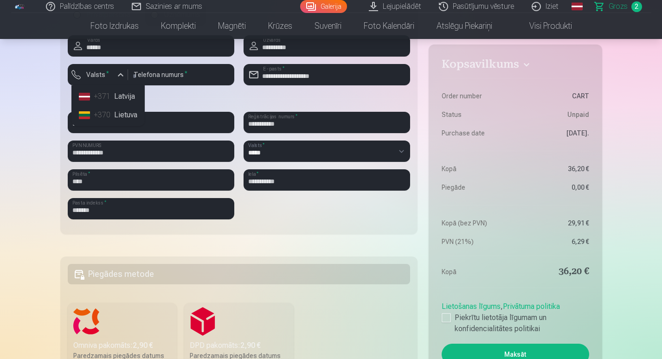
click at [118, 94] on li "+371 Latvija" at bounding box center [108, 96] width 66 height 19
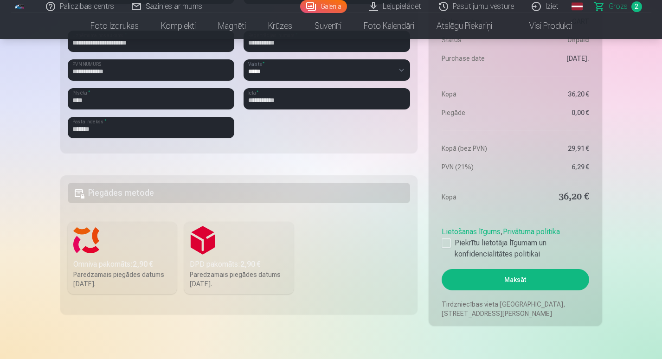
scroll to position [543, 0]
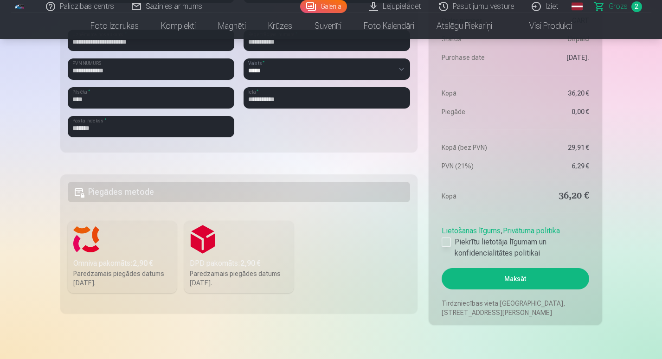
click at [443, 243] on div at bounding box center [445, 241] width 9 height 9
click at [277, 197] on h5 "Piegādes metode" at bounding box center [239, 192] width 343 height 20
click at [132, 245] on label "Omniva pakomāts : 2,90 € Paredzamais piegādes datums [DATE]." at bounding box center [122, 257] width 109 height 72
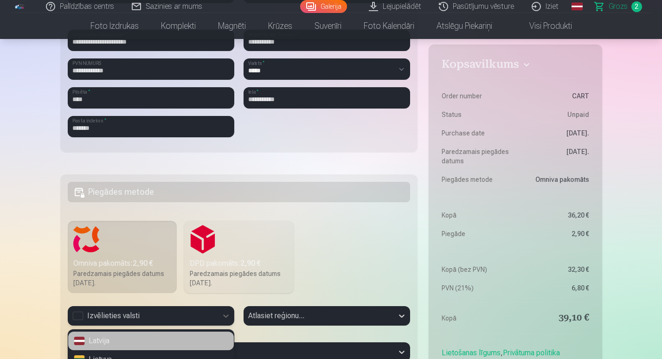
scroll to position [577, 0]
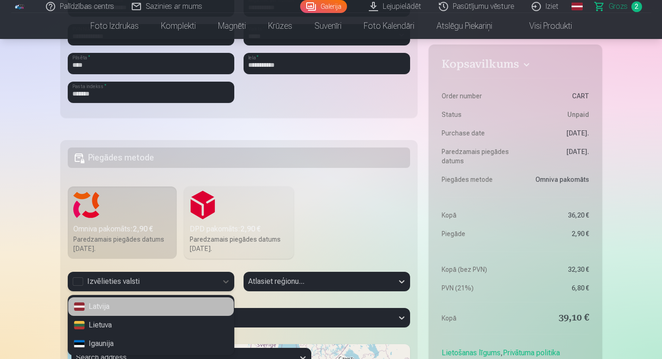
click at [137, 304] on div "Latvija" at bounding box center [150, 306] width 165 height 19
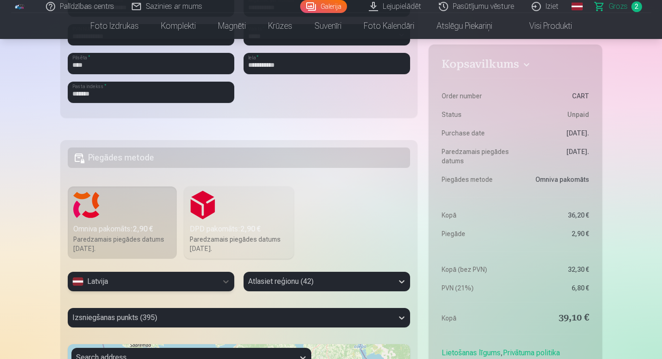
scroll to position [657, 0]
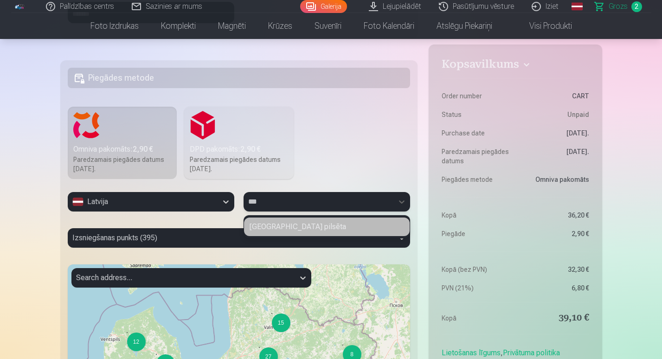
type input "****"
click at [307, 221] on div "[GEOGRAPHIC_DATA] pilsēta" at bounding box center [326, 226] width 165 height 19
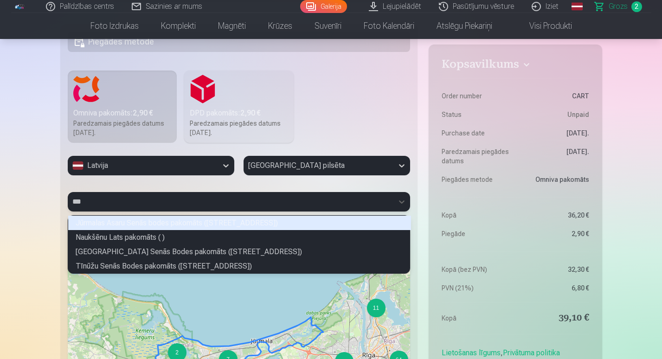
scroll to position [41, 339]
type input "****"
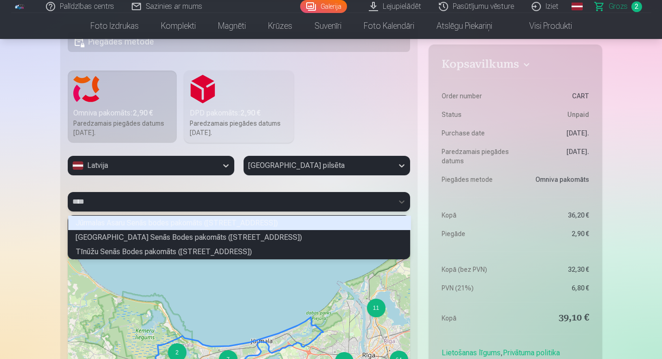
click at [182, 221] on div "Jūrmalas Asaru Senās bodes pakomāts ([STREET_ADDRESS])" at bounding box center [239, 223] width 343 height 14
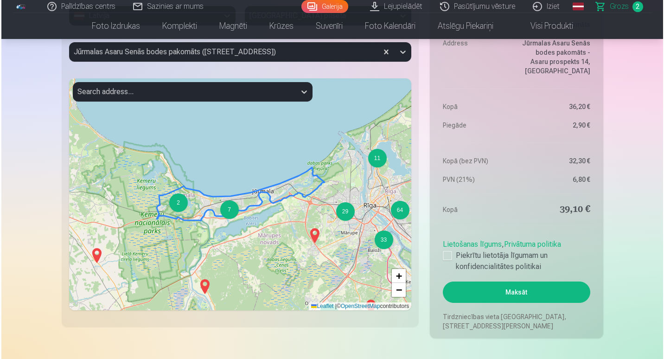
scroll to position [844, 0]
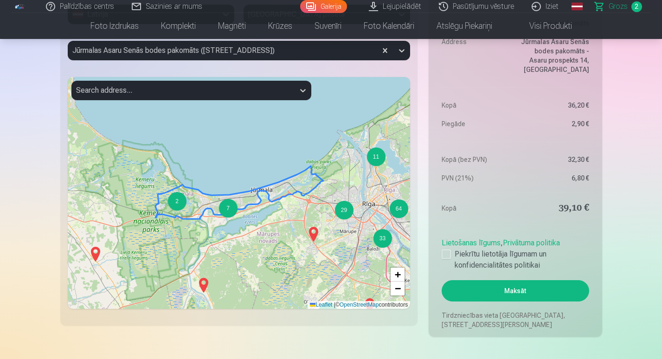
click at [523, 296] on button "Maksāt" at bounding box center [514, 290] width 147 height 21
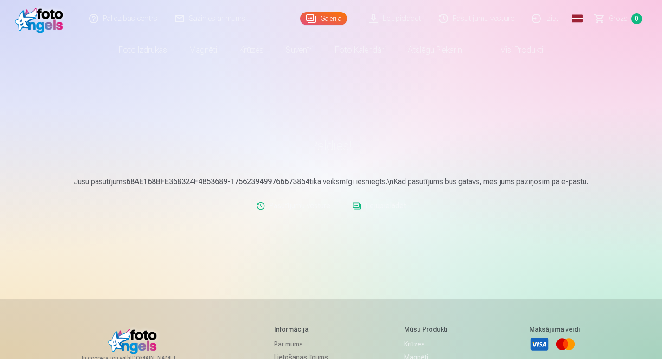
click at [392, 198] on link "Lejupielādēt" at bounding box center [379, 206] width 61 height 19
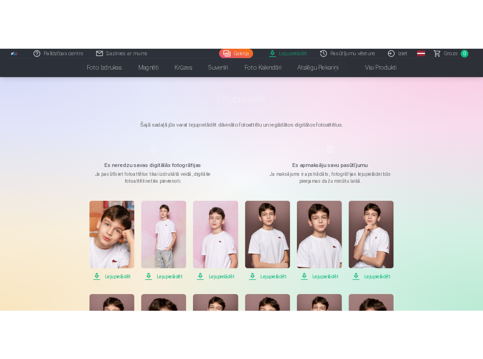
scroll to position [177, 0]
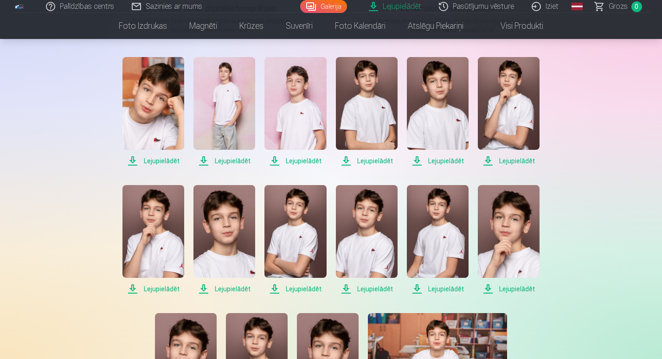
click at [160, 159] on span "Lejupielādēt" at bounding box center [153, 160] width 62 height 11
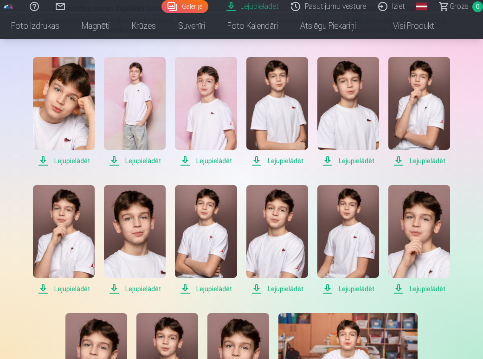
click at [144, 156] on span "Lejupielādēt" at bounding box center [135, 160] width 62 height 11
click at [207, 159] on span "Lejupielādēt" at bounding box center [206, 160] width 62 height 11
click at [295, 158] on span "Lejupielādēt" at bounding box center [277, 160] width 62 height 11
click at [369, 157] on span "Lejupielādēt" at bounding box center [348, 160] width 62 height 11
click at [317, 57] on link "Lejupielādēt" at bounding box center [348, 111] width 62 height 109
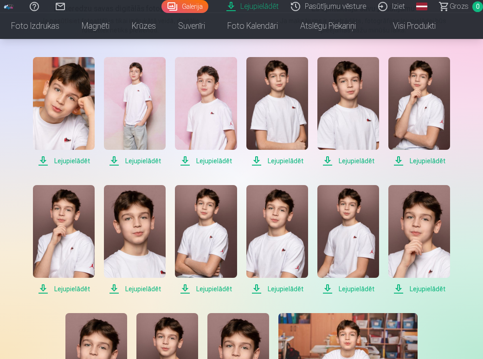
click at [420, 163] on span "Lejupielādēt" at bounding box center [419, 160] width 62 height 11
click at [61, 291] on span "Lejupielādēt" at bounding box center [64, 288] width 62 height 11
click at [134, 288] on span "Lejupielādēt" at bounding box center [135, 288] width 62 height 11
click at [198, 291] on span "Lejupielādēt" at bounding box center [206, 288] width 62 height 11
click at [274, 289] on span "Lejupielādēt" at bounding box center [277, 288] width 62 height 11
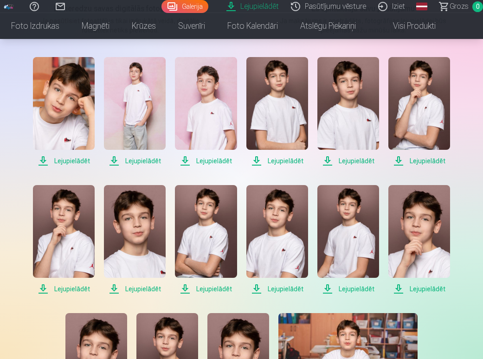
click at [344, 281] on link "Lejupielādēt" at bounding box center [348, 239] width 62 height 109
click at [406, 291] on span "Lejupielādēt" at bounding box center [419, 288] width 62 height 11
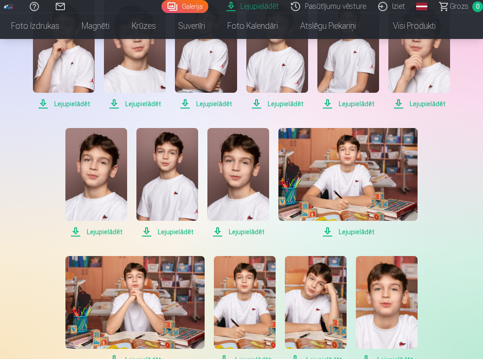
scroll to position [367, 0]
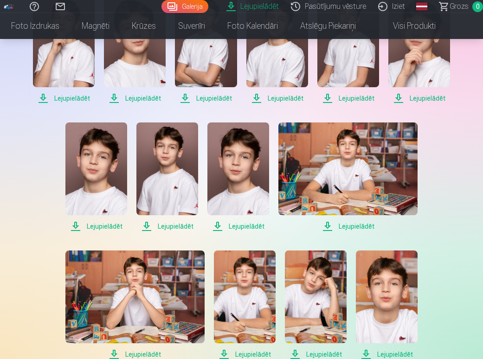
click at [113, 223] on span "Lejupielādēt" at bounding box center [96, 226] width 62 height 11
click at [187, 225] on span "Lejupielādēt" at bounding box center [167, 226] width 62 height 11
click at [240, 228] on span "Lejupielādēt" at bounding box center [238, 226] width 62 height 11
click at [346, 227] on span "Lejupielādēt" at bounding box center [347, 226] width 139 height 11
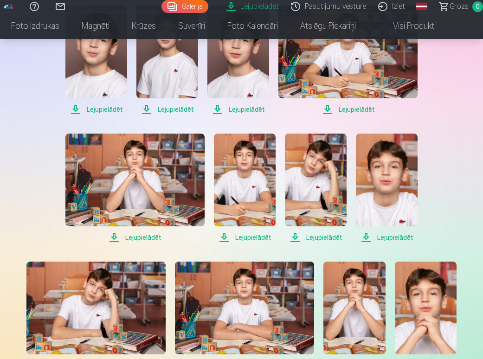
scroll to position [484, 0]
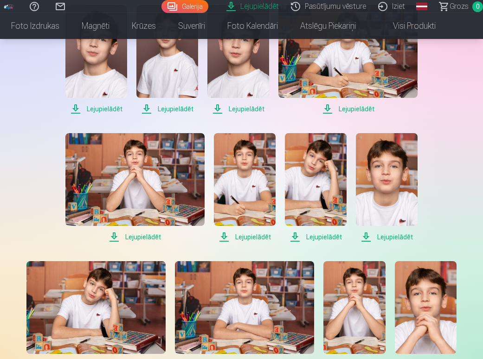
click at [144, 239] on span "Lejupielādēt" at bounding box center [134, 236] width 139 height 11
click at [252, 237] on span "Lejupielādēt" at bounding box center [245, 236] width 62 height 11
click at [323, 238] on span "Lejupielādēt" at bounding box center [316, 236] width 62 height 11
click at [395, 236] on span "Lejupielādēt" at bounding box center [387, 236] width 62 height 11
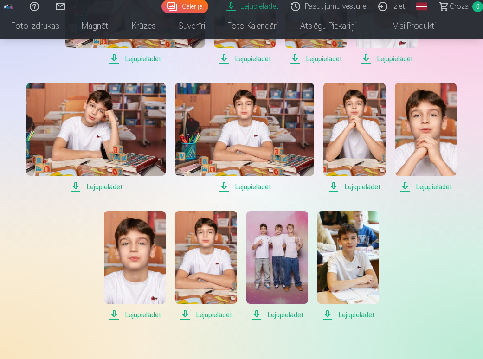
scroll to position [663, 0]
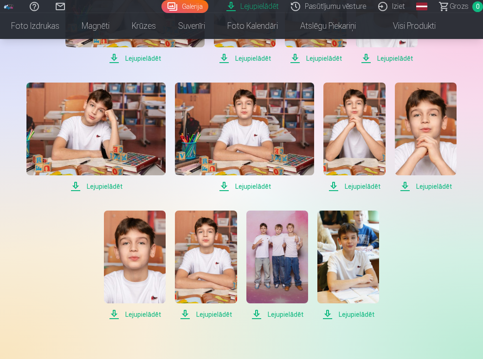
click at [115, 185] on span "Lejupielādēt" at bounding box center [95, 186] width 139 height 11
click at [269, 188] on span "Lejupielādēt" at bounding box center [244, 186] width 139 height 11
click at [357, 185] on span "Lejupielādēt" at bounding box center [354, 186] width 62 height 11
click at [422, 185] on span "Lejupielādēt" at bounding box center [426, 186] width 62 height 11
click at [149, 312] on span "Lejupielādēt" at bounding box center [135, 314] width 62 height 11
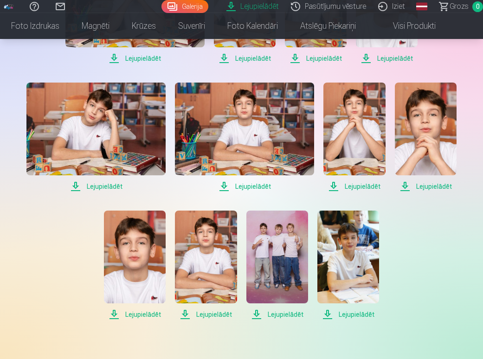
click at [213, 314] on span "Lejupielādēt" at bounding box center [206, 314] width 62 height 11
click at [278, 313] on span "Lejupielādēt" at bounding box center [277, 314] width 62 height 11
click at [360, 315] on span "Lejupielādēt" at bounding box center [348, 314] width 62 height 11
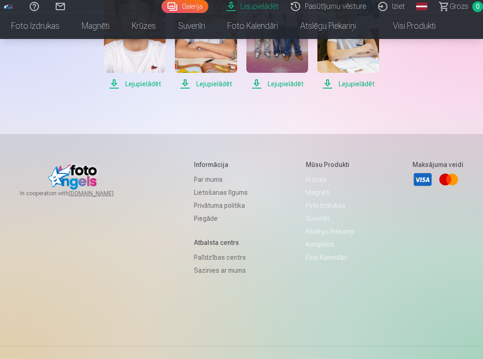
scroll to position [923, 0]
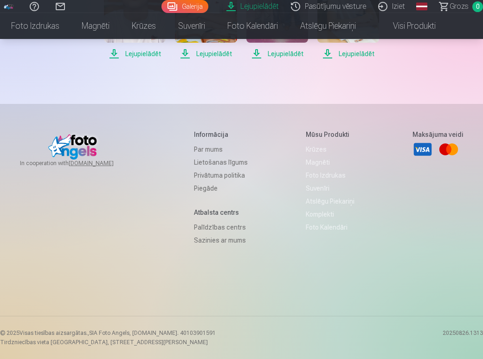
click at [407, 285] on div "In cooperation with izzipix.com Informācija Par mums Lietošanas līgums Privātum…" at bounding box center [241, 223] width 483 height 186
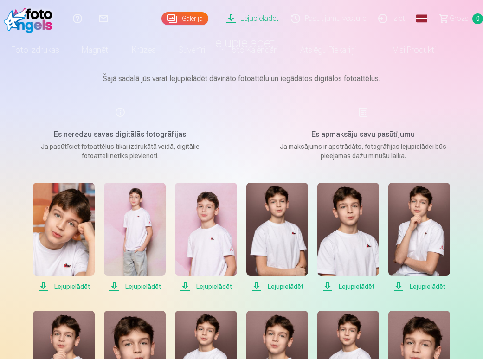
scroll to position [0, 0]
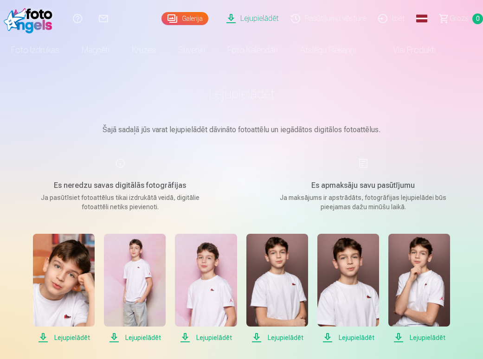
click at [264, 22] on link "Lejupielādēt" at bounding box center [254, 18] width 64 height 37
click at [199, 16] on link "Galerija" at bounding box center [184, 18] width 47 height 13
